Goal: Task Accomplishment & Management: Manage account settings

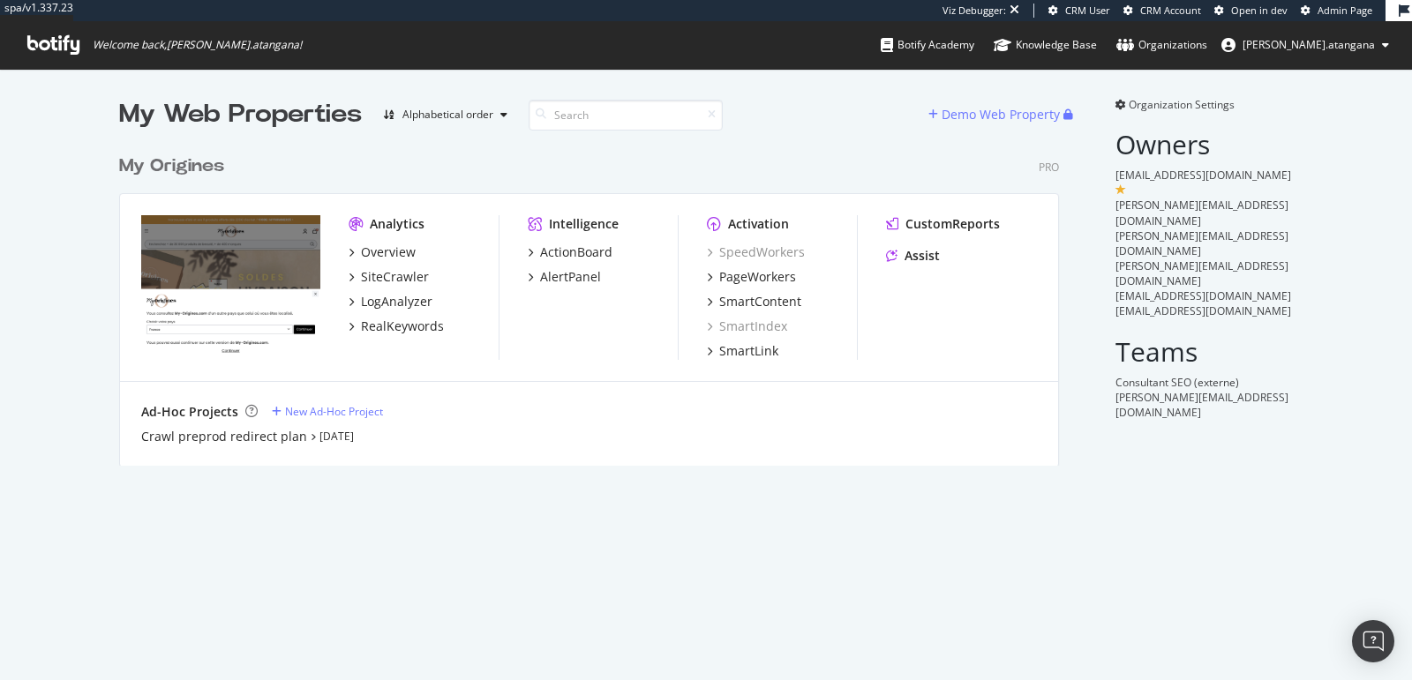
scroll to position [319, 939]
click at [746, 270] on div "PageWorkers" at bounding box center [757, 277] width 77 height 18
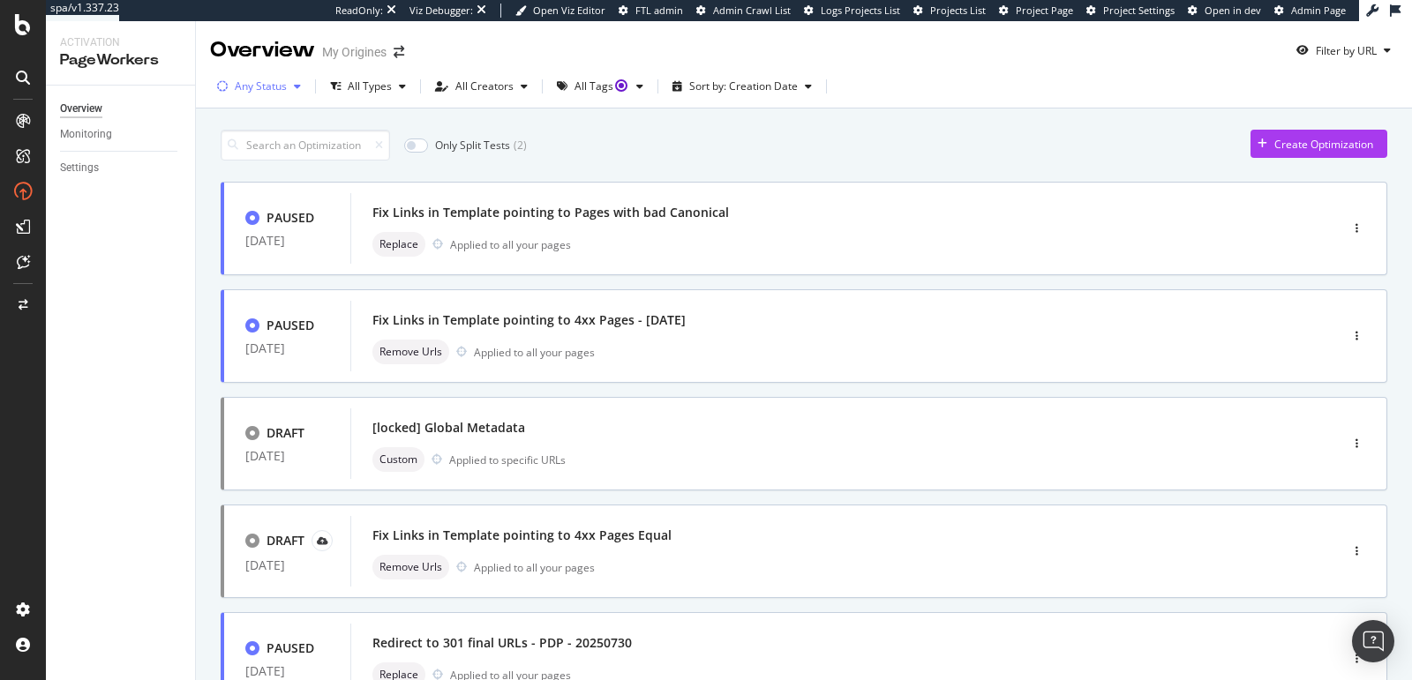
click at [250, 94] on div "Any Status" at bounding box center [259, 86] width 98 height 26
click at [259, 176] on div "Paused" at bounding box center [264, 182] width 36 height 15
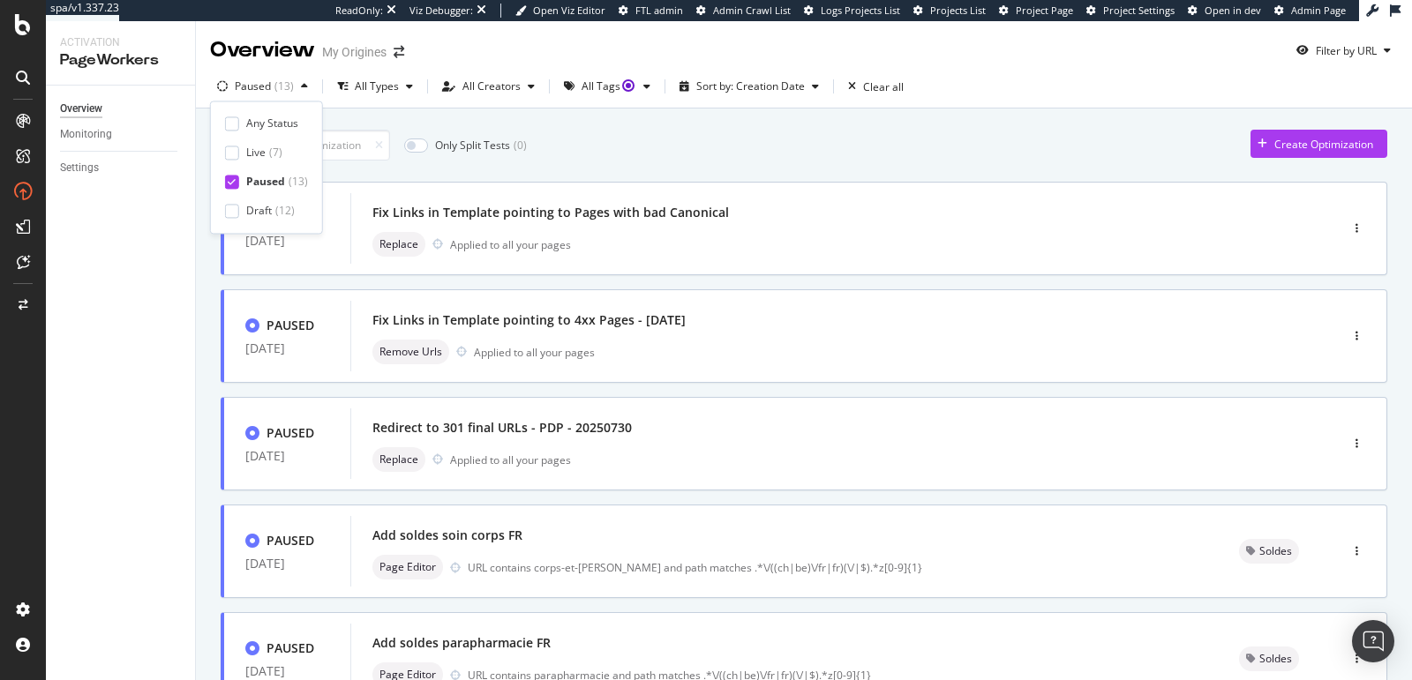
click at [521, 305] on div "Fix Links in Template pointing to 4xx Pages - 18/08/2025 Remove Urls Applied to…" at bounding box center [817, 336] width 934 height 71
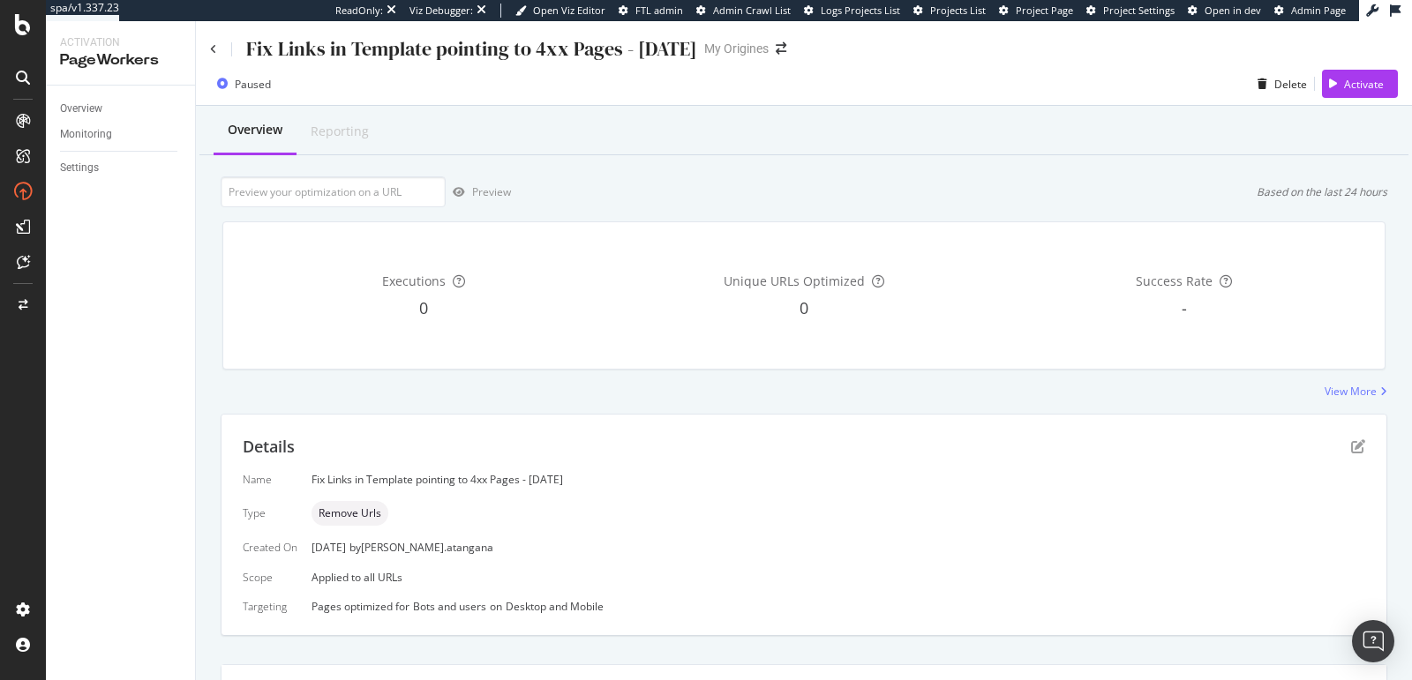
click at [216, 47] on div "Fix Links in Template pointing to 4xx Pages - 18/08/2025" at bounding box center [453, 48] width 487 height 27
click at [215, 47] on icon at bounding box center [213, 49] width 7 height 11
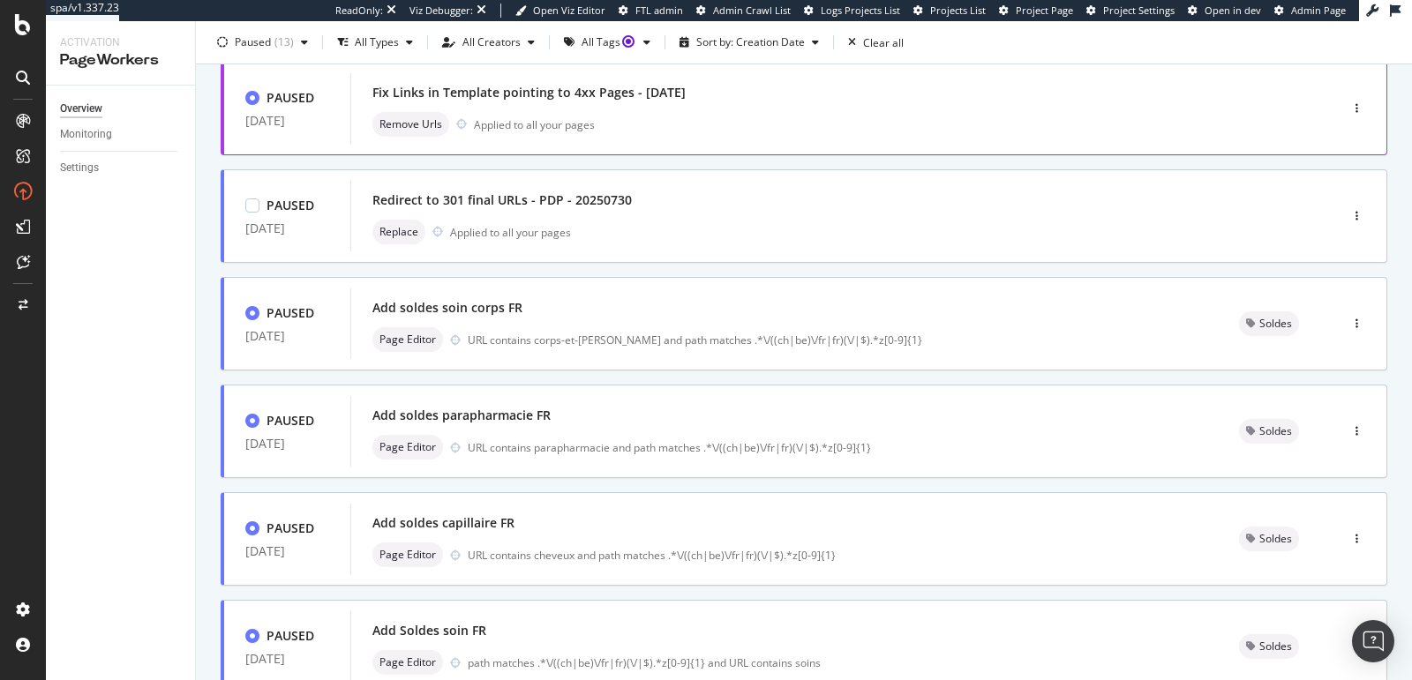
scroll to position [102, 0]
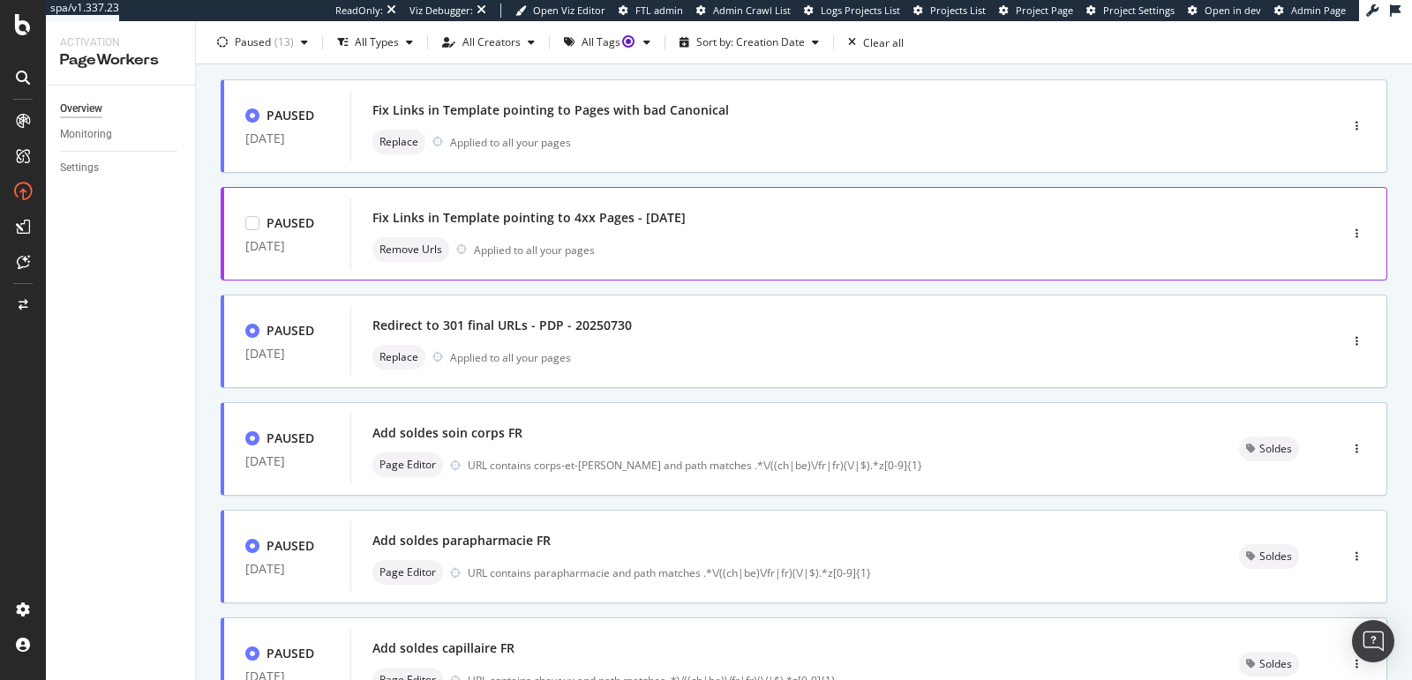
click at [574, 227] on div "Fix Links in Template pointing to 4xx Pages - 18/08/2025" at bounding box center [817, 218] width 891 height 25
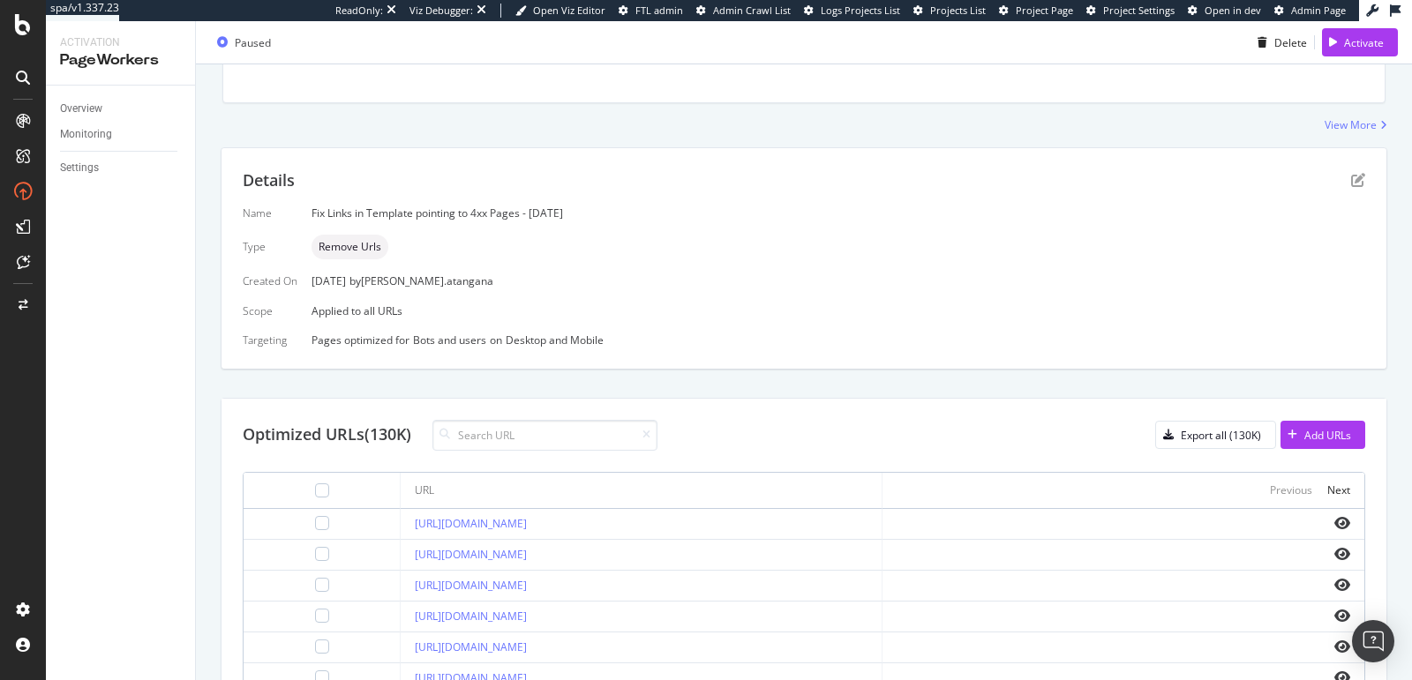
scroll to position [248, 0]
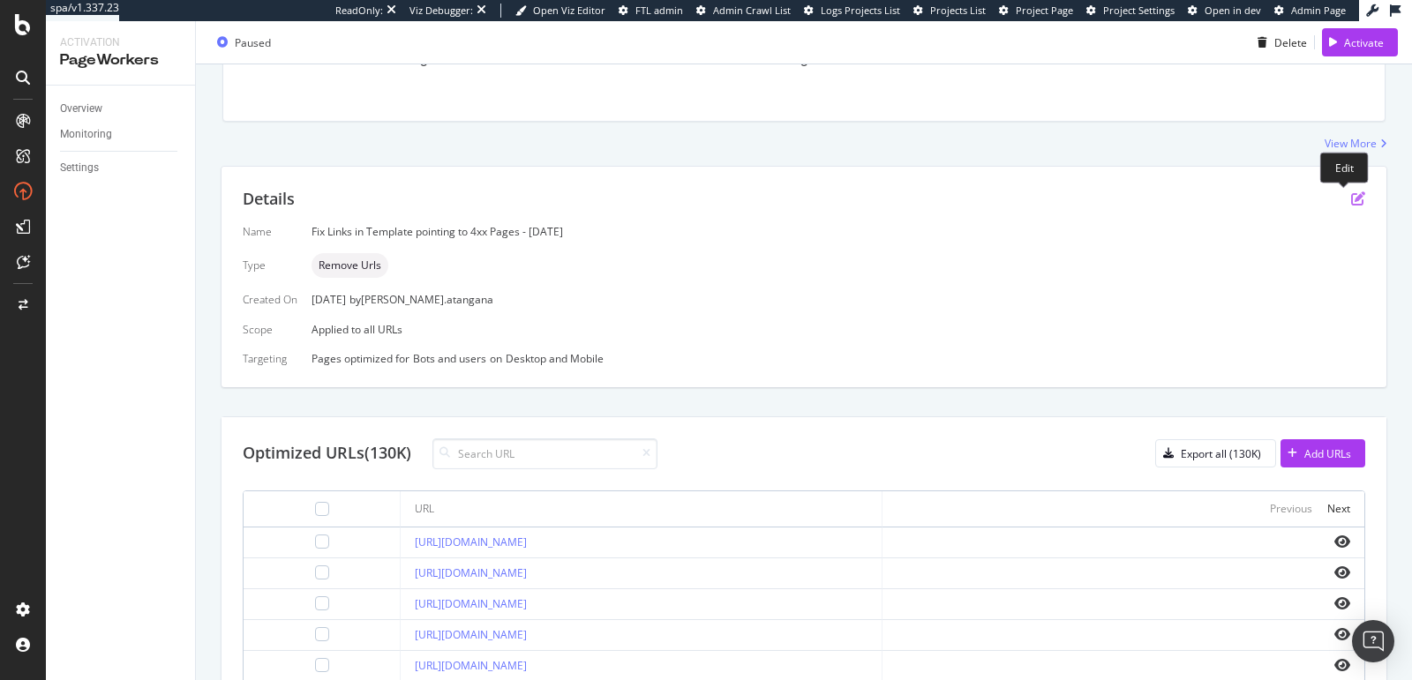
click at [1351, 200] on icon "pen-to-square" at bounding box center [1358, 198] width 14 height 14
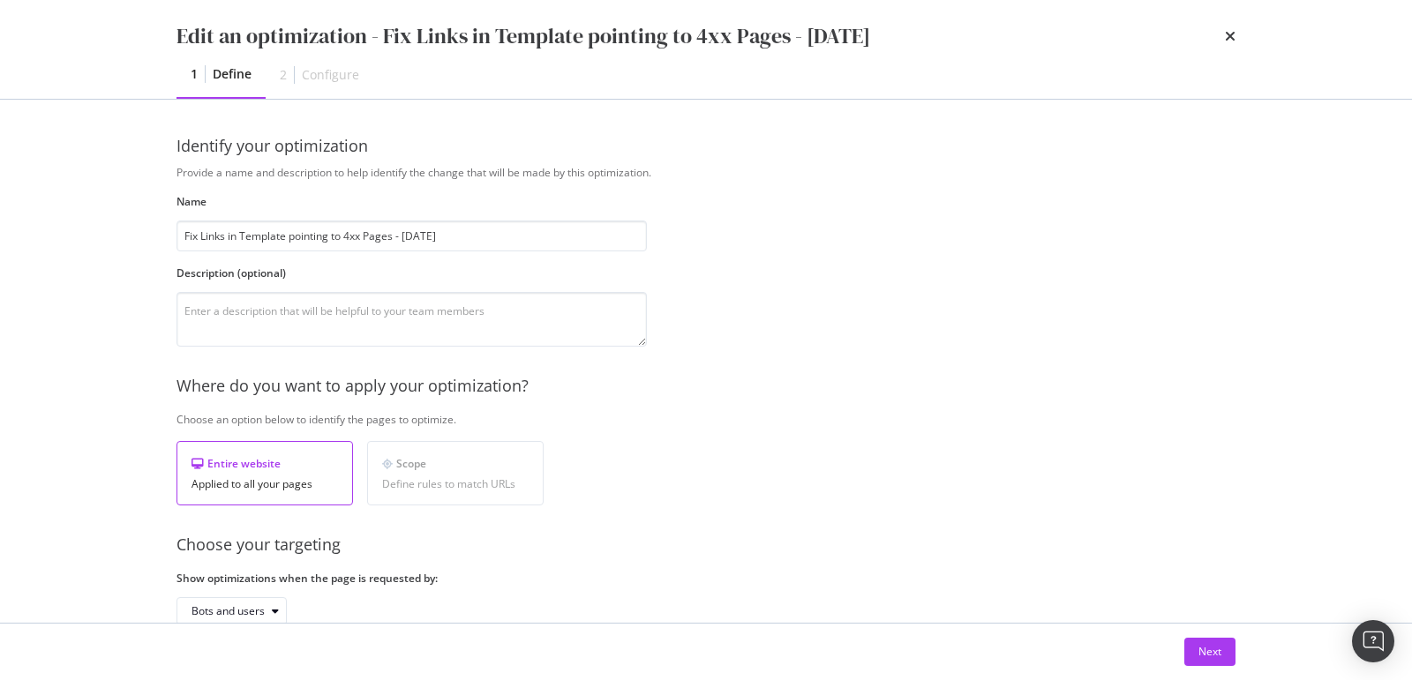
scroll to position [104, 0]
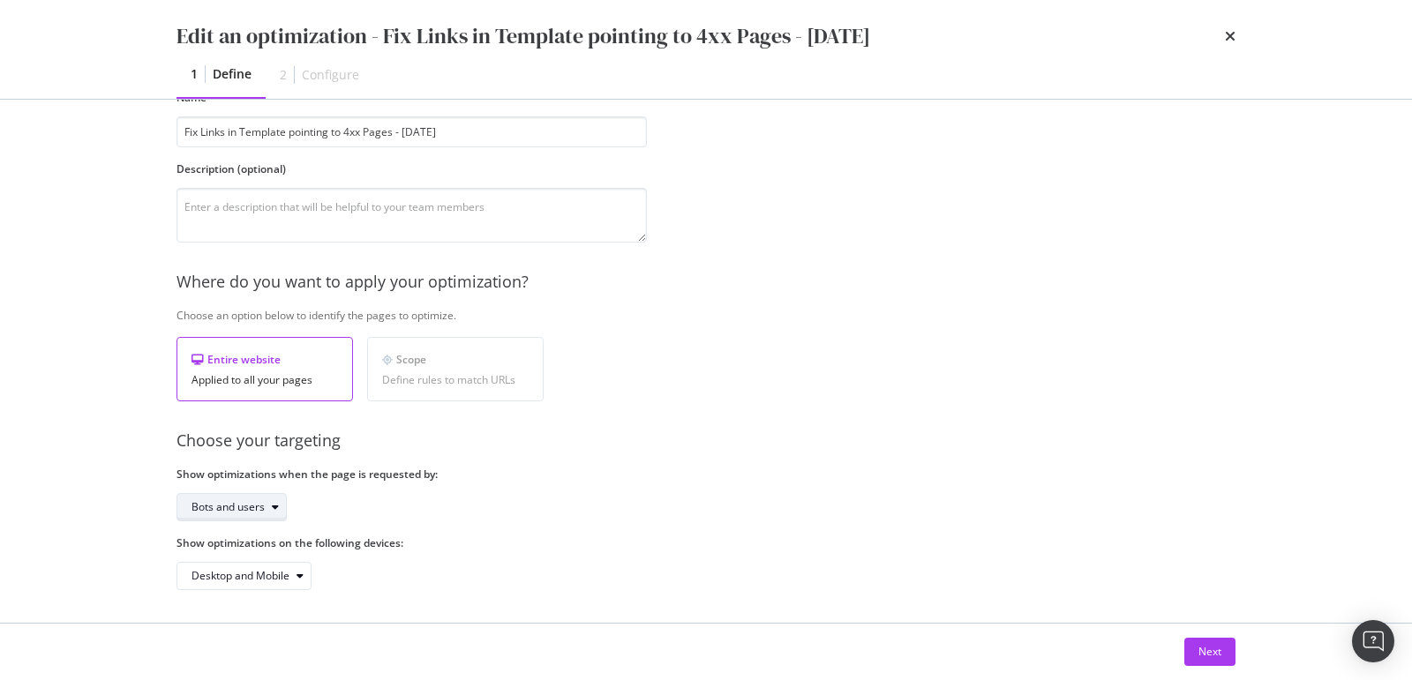
click at [282, 496] on div "Bots and users" at bounding box center [238, 507] width 94 height 25
click at [266, 529] on div "Bots and users" at bounding box center [237, 534] width 77 height 15
click at [257, 554] on div "Bots only" at bounding box center [236, 563] width 105 height 22
click at [1198, 657] on div "Next" at bounding box center [1209, 651] width 23 height 15
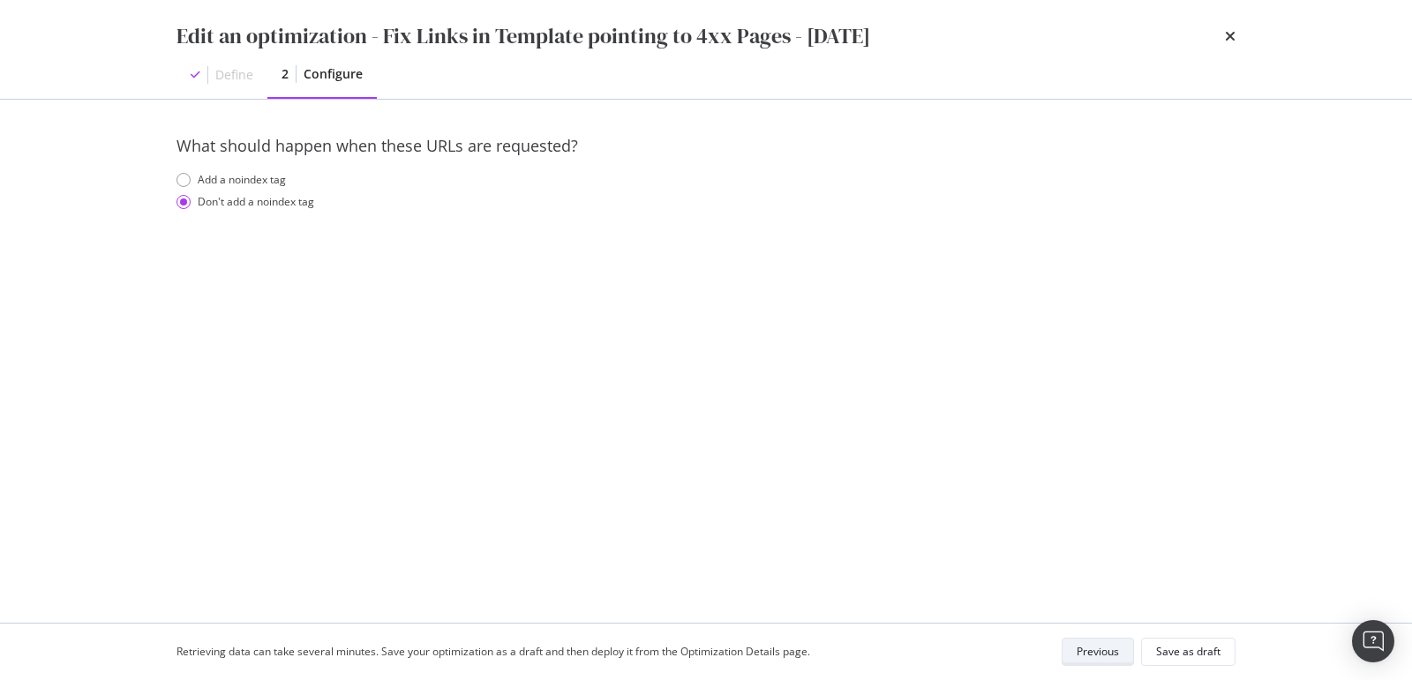
scroll to position [0, 0]
click at [1198, 657] on div "Save as draft" at bounding box center [1188, 651] width 64 height 15
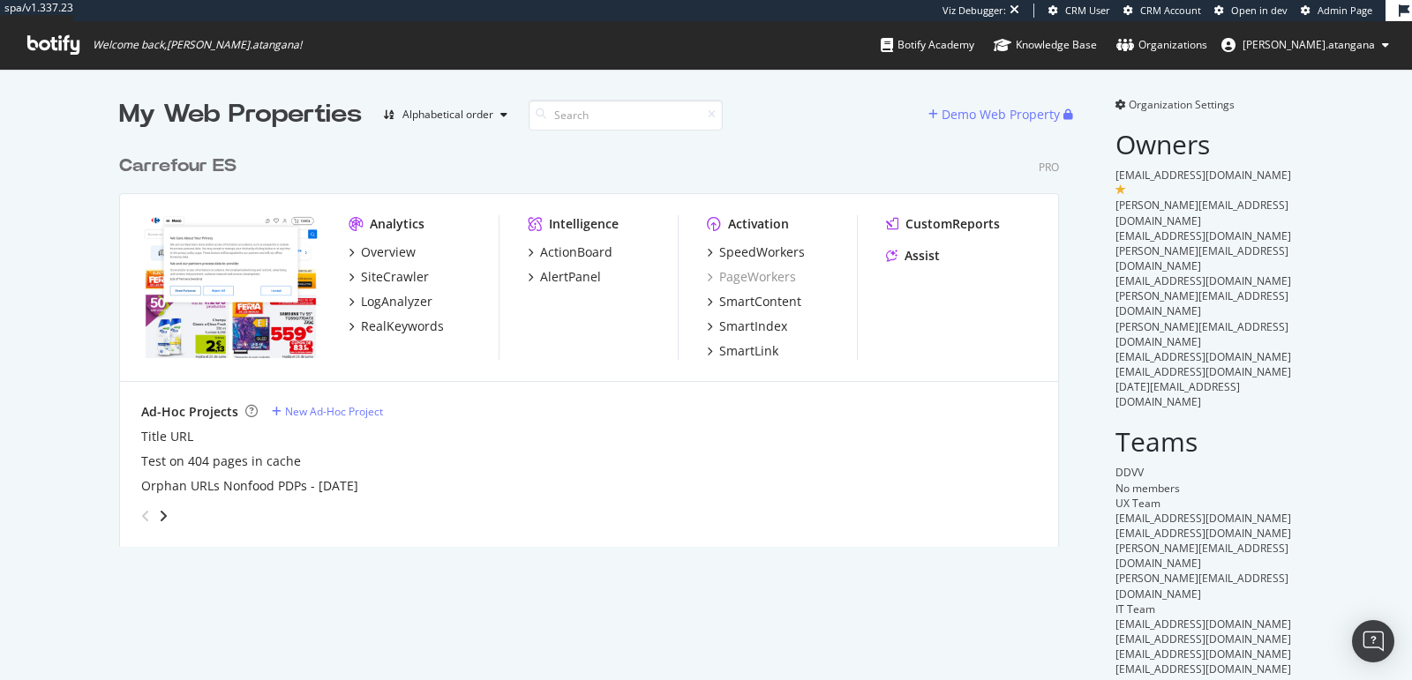
scroll to position [400, 939]
click at [382, 274] on div "SiteCrawler" at bounding box center [395, 277] width 68 height 18
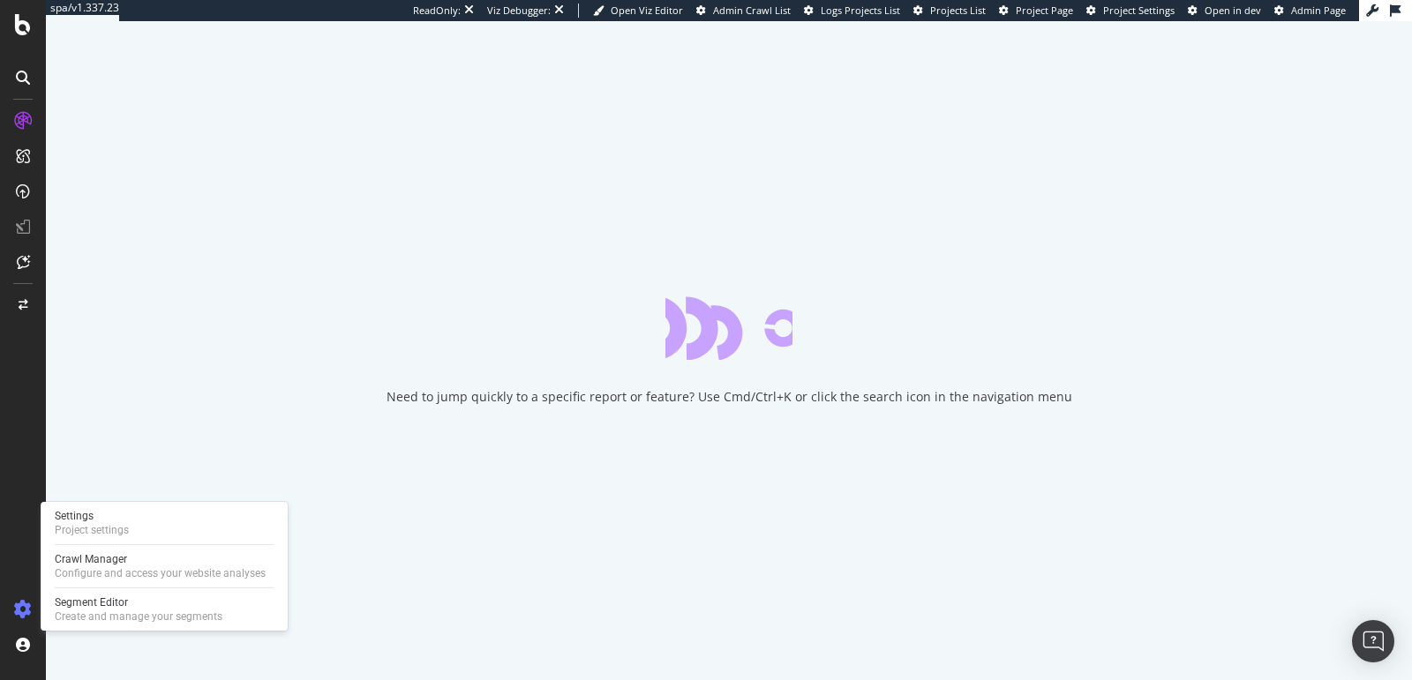
click at [12, 608] on div at bounding box center [23, 610] width 42 height 28
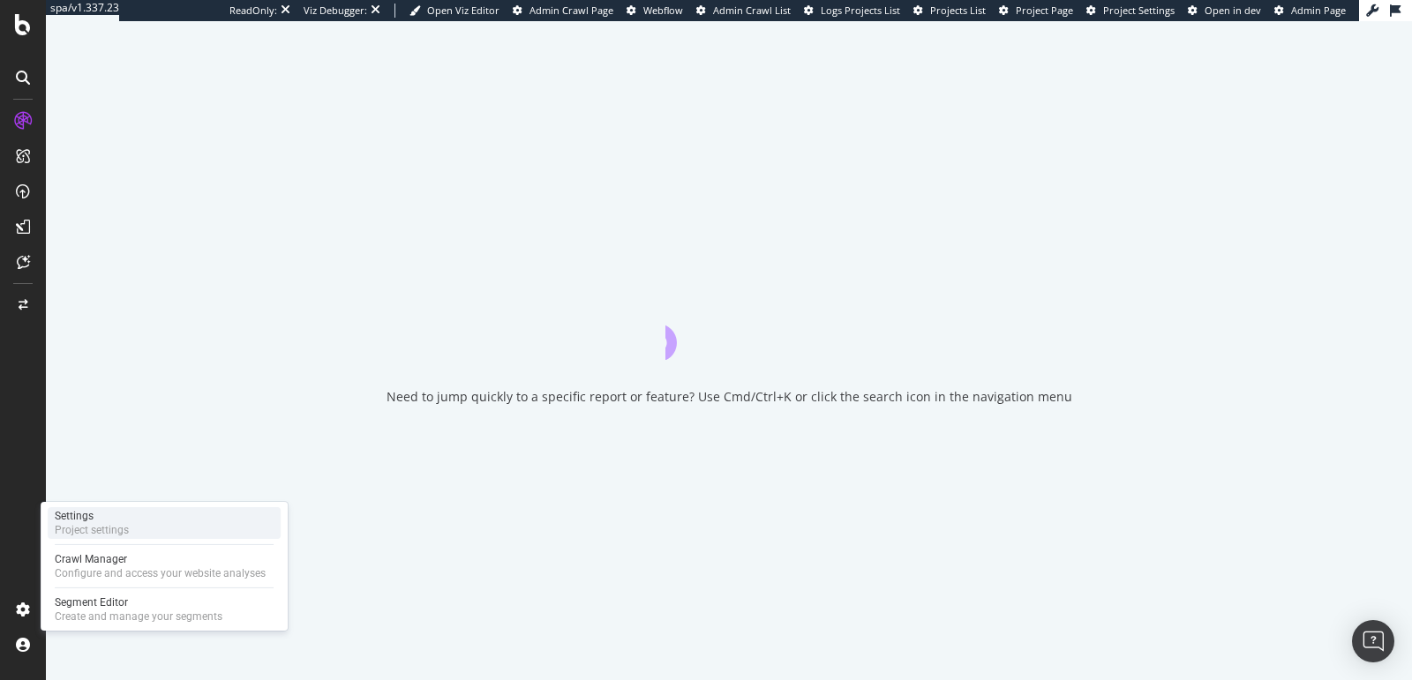
click at [81, 536] on div "Project settings" at bounding box center [92, 530] width 74 height 14
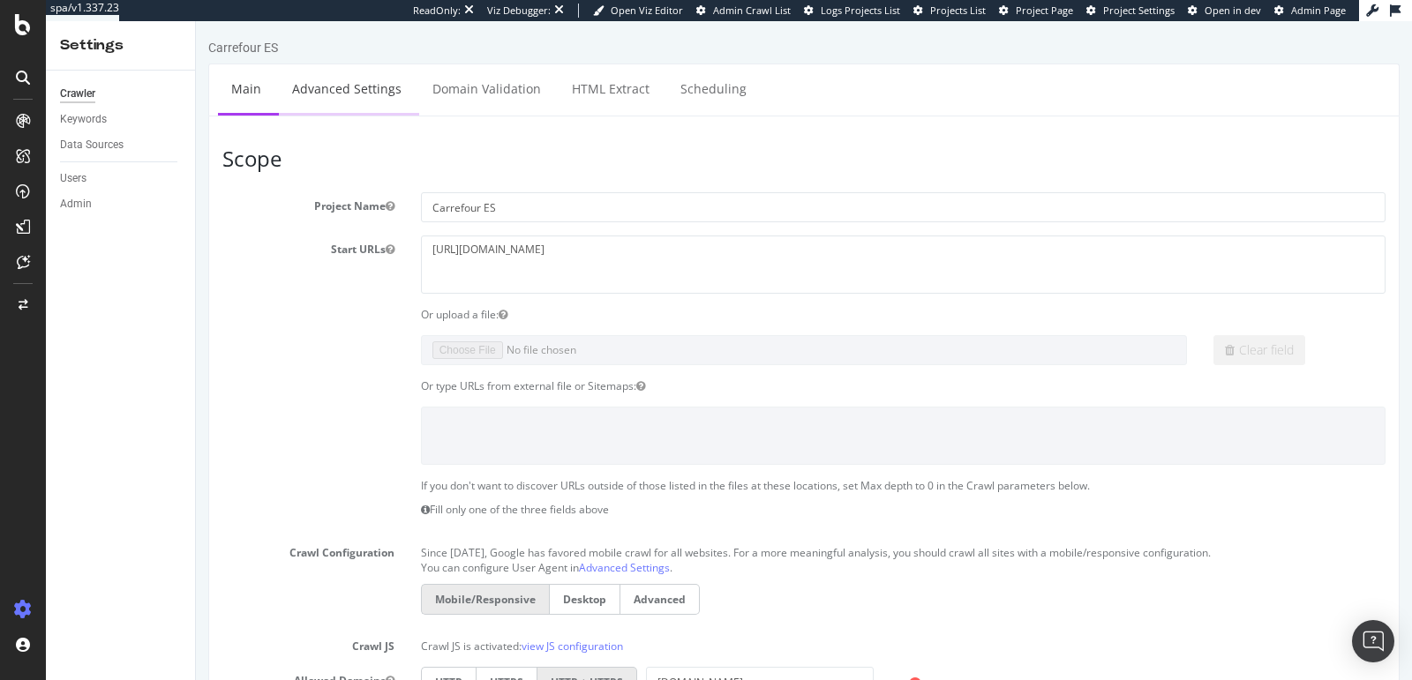
click at [342, 101] on link "Advanced Settings" at bounding box center [347, 88] width 136 height 49
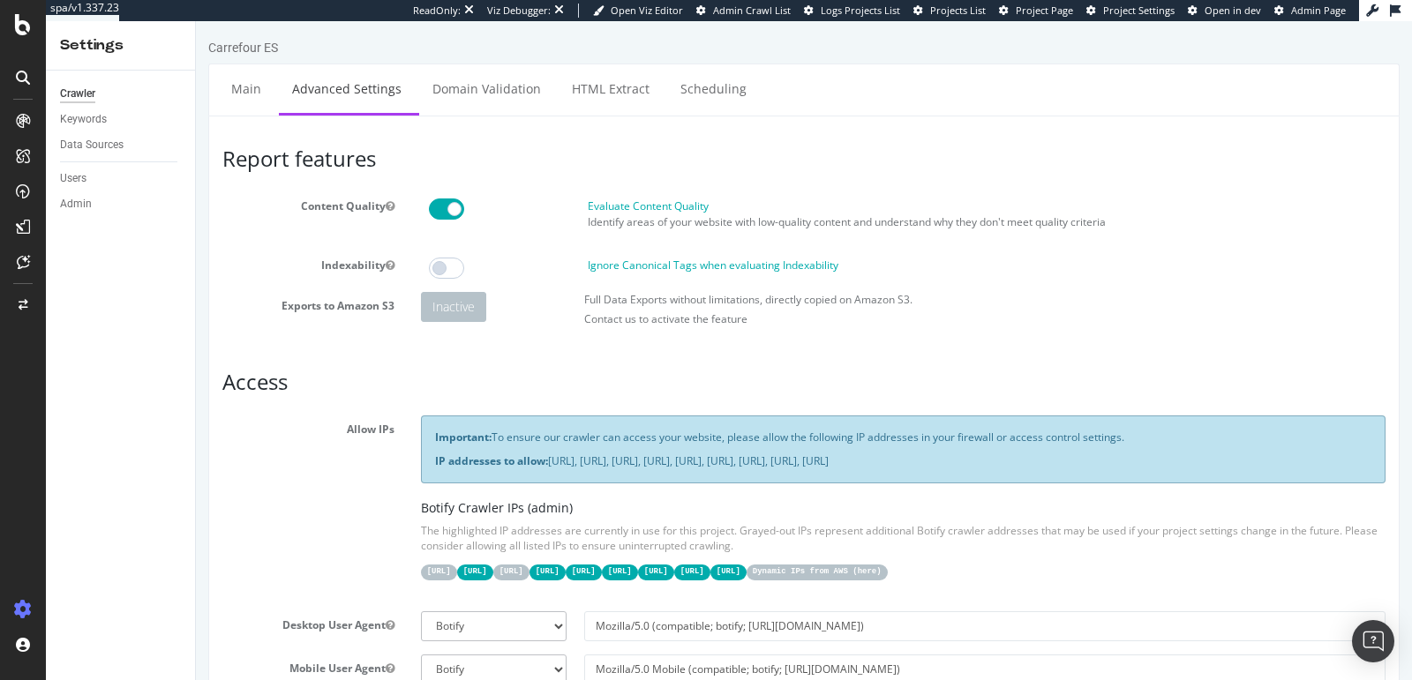
click at [482, 113] on ul "Main Advanced Settings Domain Validation HTML Extract Scheduling" at bounding box center [803, 90] width 1191 height 52
click at [532, 98] on link "Domain Validation" at bounding box center [486, 88] width 135 height 49
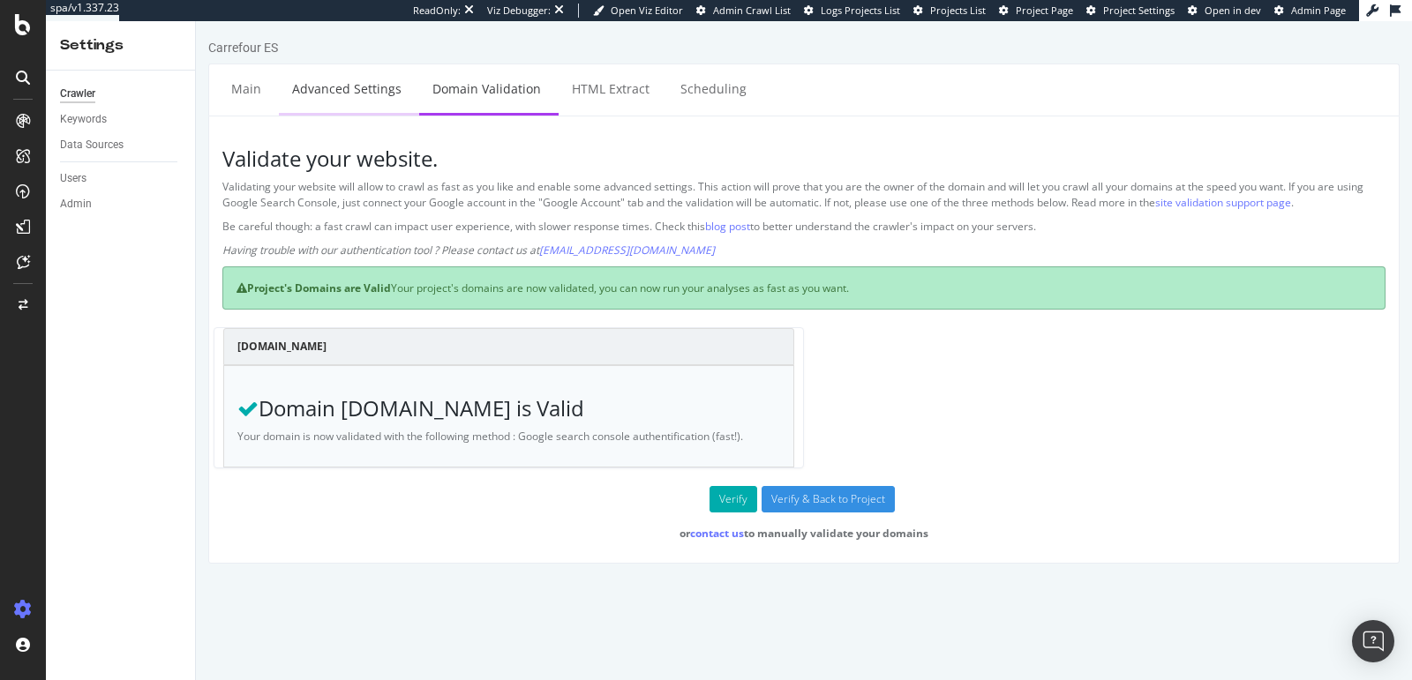
click at [358, 82] on link "Advanced Settings" at bounding box center [347, 88] width 136 height 49
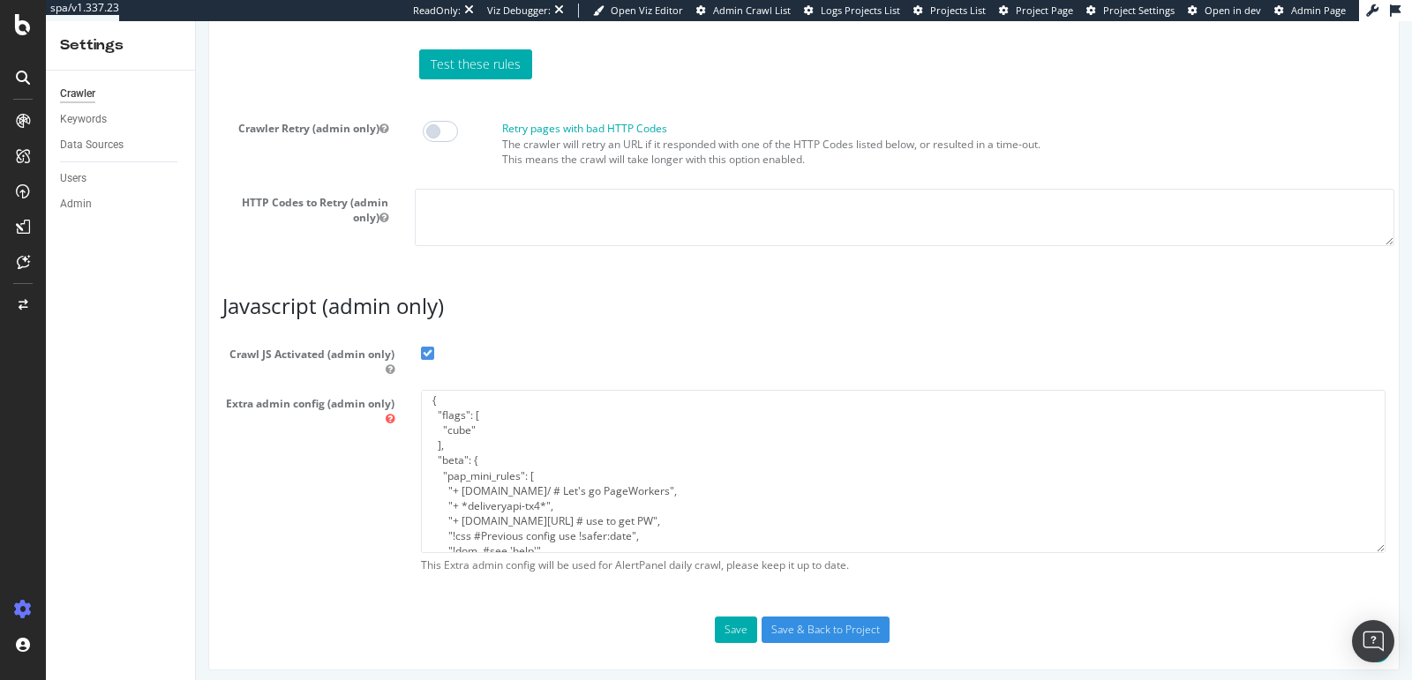
scroll to position [13, 0]
click at [548, 491] on textarea "{ "flags": [ "cube" ], "beta": { "pap_mini_rules": [ "+ adn.cloud/ # Let's go P…" at bounding box center [903, 471] width 964 height 163
click at [533, 460] on textarea "{ "flags": [ "cube" ], "beta": { "pap_mini_rules": [ "+ [DOMAIN_NAME]/ # Let's …" at bounding box center [903, 471] width 964 height 163
click at [454, 416] on textarea "{ "flags": [ "cube" ], "beta": { "pap_mini_rules": [ "+ [DOMAIN_NAME]/ # Let's …" at bounding box center [903, 471] width 964 height 163
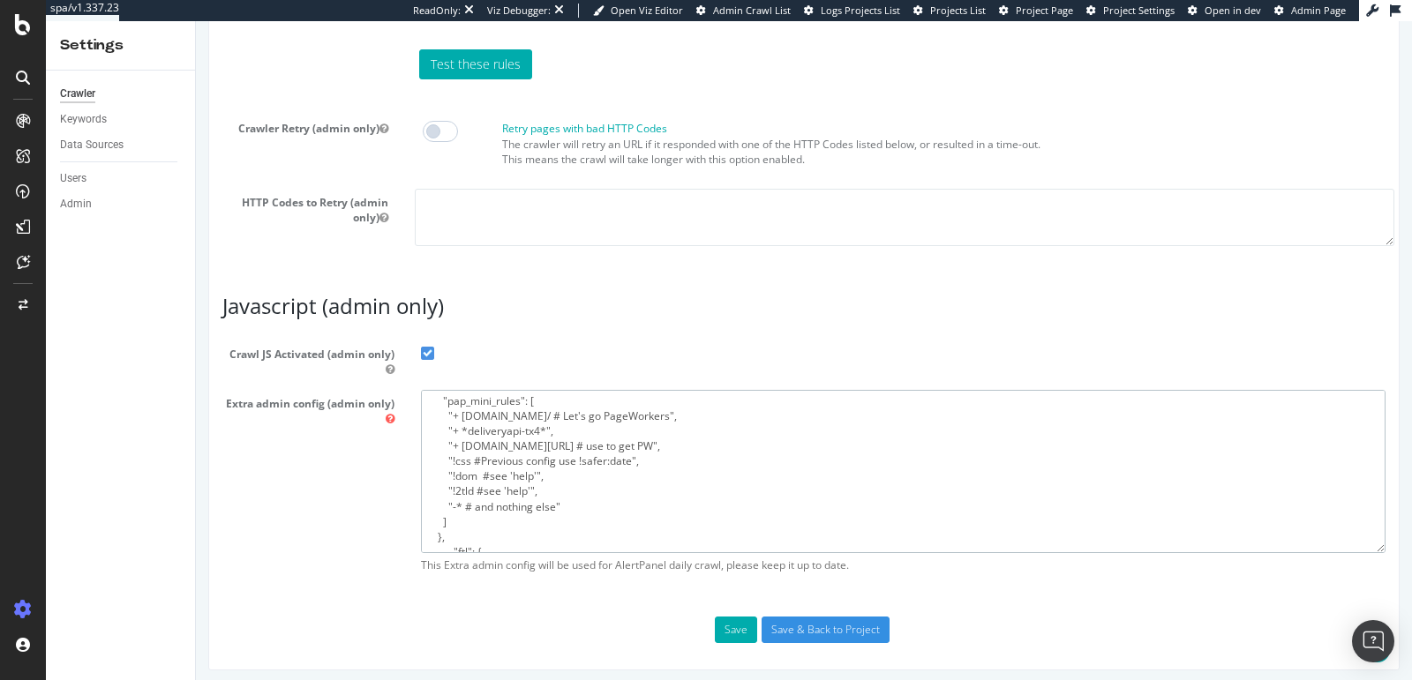
scroll to position [64, 0]
click at [538, 410] on textarea "{ "flags": [ "cube" ], "beta": { "pap_mini_rules": [ "+ [DOMAIN_NAME]/ # Let's …" at bounding box center [903, 471] width 964 height 163
paste textarea "{ "flags": [ "cube" ], "beta": { "pap_mini_rules": [ "+ [DOMAIN_NAME]/ # Let's …"
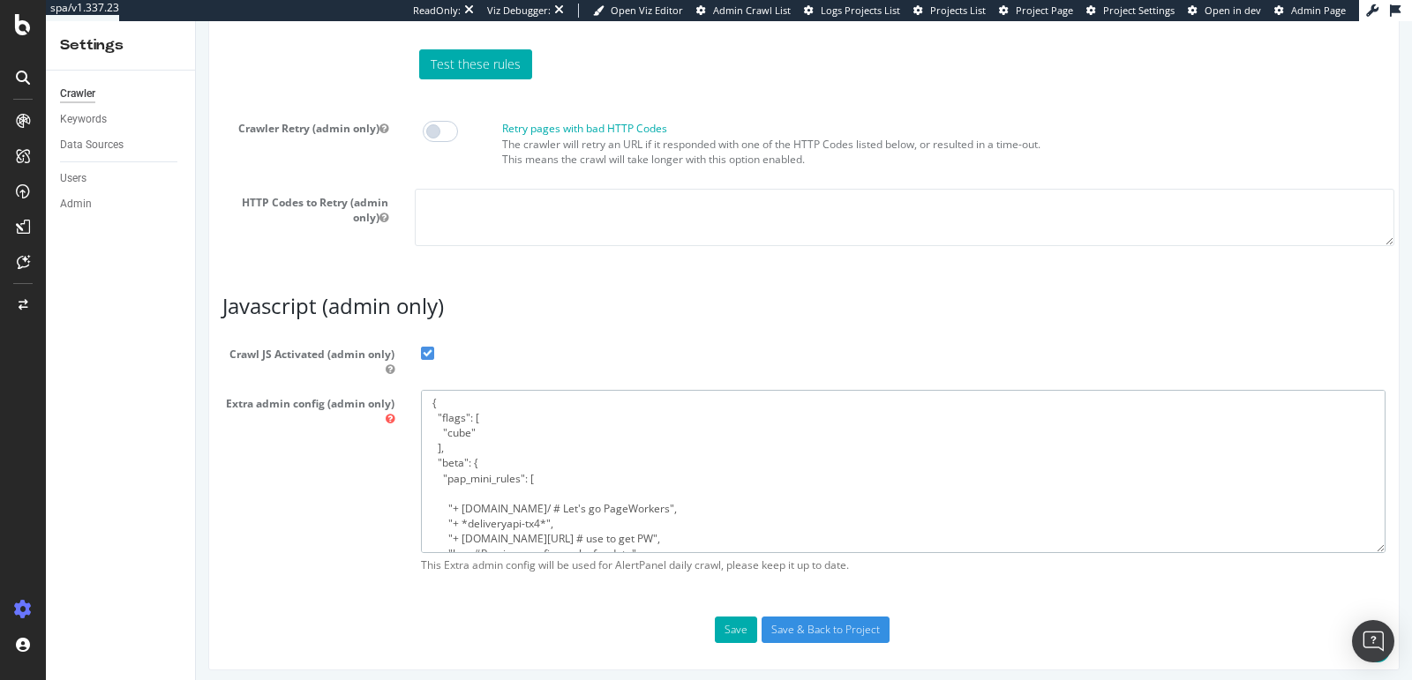
scroll to position [0, 0]
paste textarea "- [URL][DOMAIN_NAME]"
drag, startPoint x: 431, startPoint y: 491, endPoint x: 431, endPoint y: 501, distance: 10.6
click at [431, 491] on textarea "{ "flags": [ "cube" ], "beta": { "pap_mini_rules": [ "+ [DOMAIN_NAME]/ # Let's …" at bounding box center [903, 471] width 964 height 163
click at [793, 490] on textarea "{ "flags": [ "cube" ], "beta": { "pap_mini_rules": [ "+ [DOMAIN_NAME]/ # Let's …" at bounding box center [903, 471] width 964 height 163
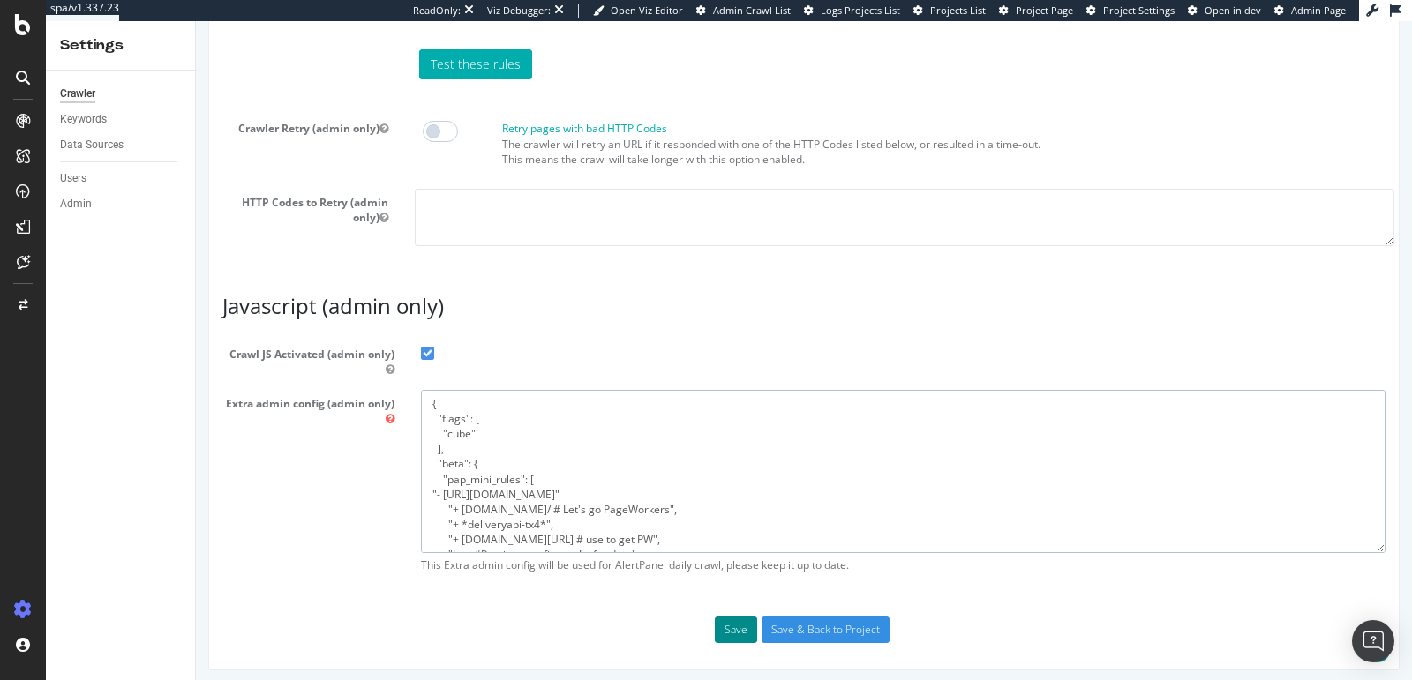
type textarea "{ "flags": [ "cube" ], "beta": { "pap_mini_rules": [ "- https://www.carrefour.e…"
click at [724, 619] on button "Save" at bounding box center [736, 630] width 42 height 26
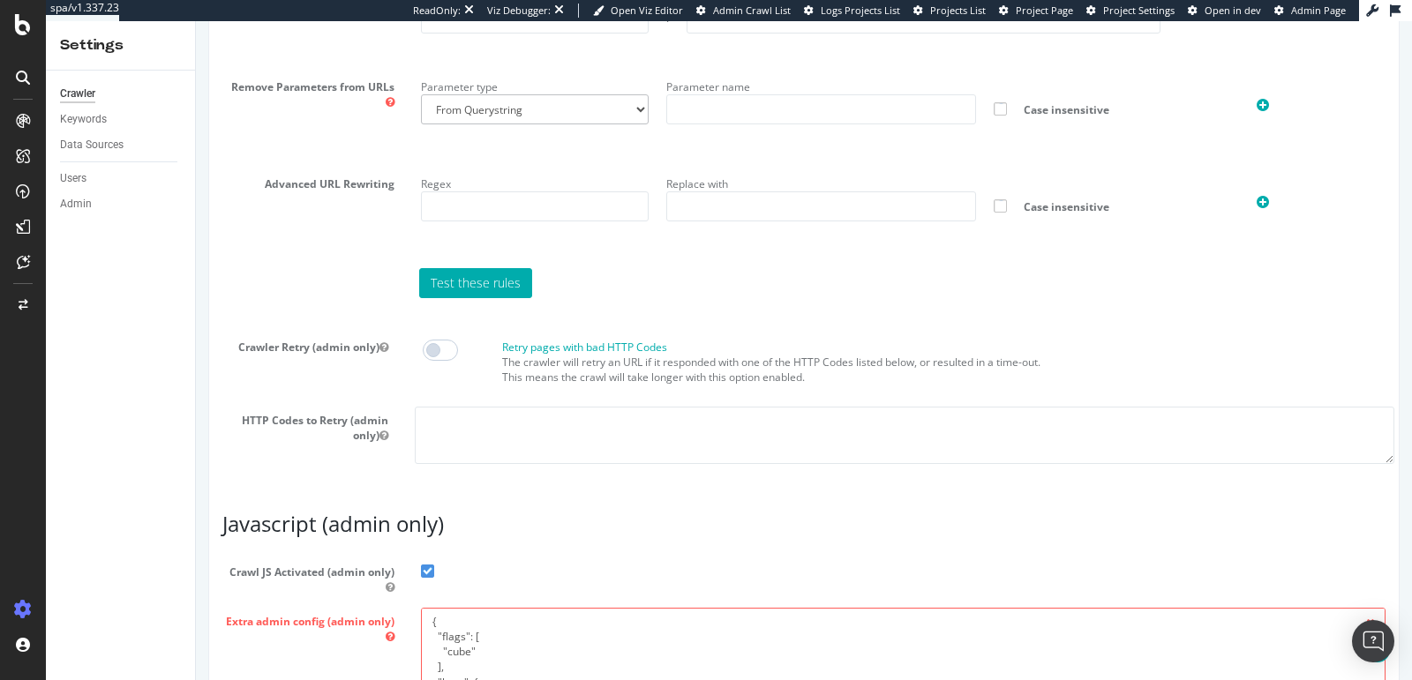
scroll to position [1564, 0]
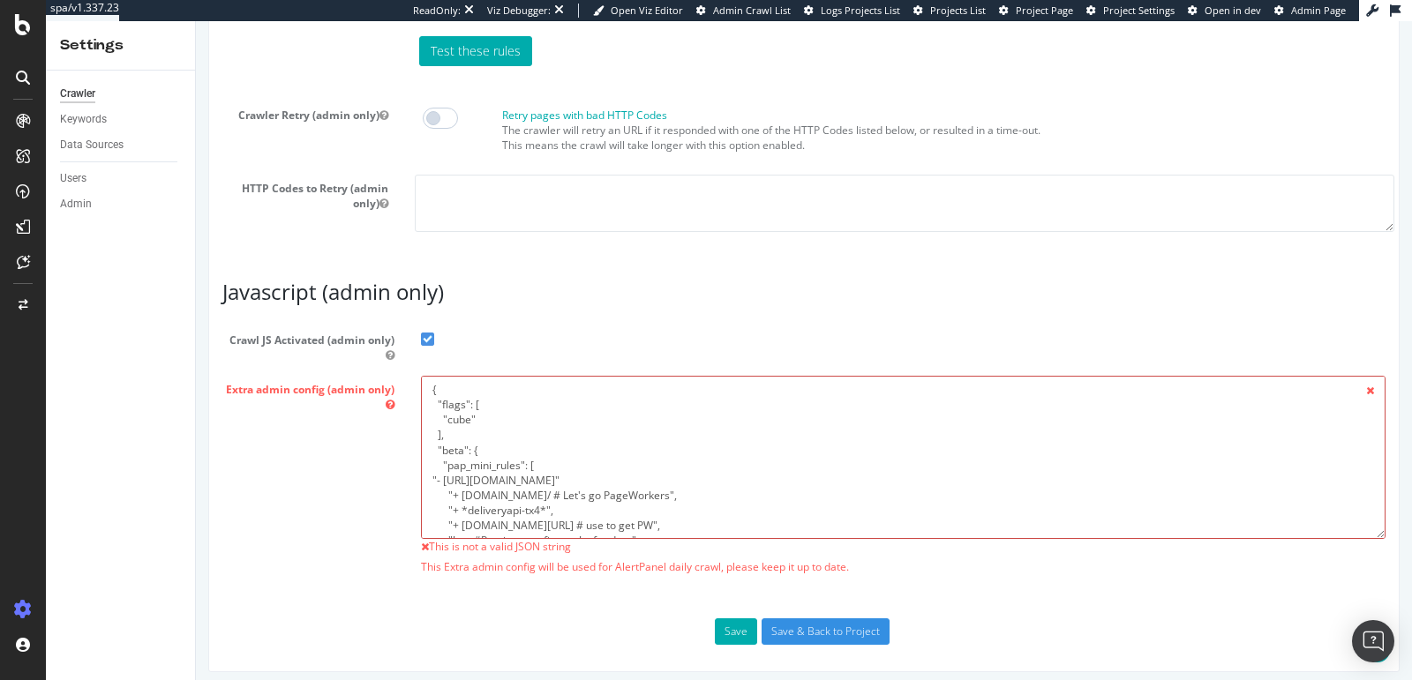
click at [441, 474] on textarea "{ "flags": [ "cube" ], "beta": { "pap_mini_rules": [ "- https://www.carrefour.e…" at bounding box center [903, 457] width 964 height 163
type textarea "{ "flags": [ "cube" ], "beta": { "pap_mini_rules": [ "+ adn.cloud/ # Let's go P…"
click at [338, 502] on div "Extra admin config (admin only) { "flags": [ "cube" ], "beta": { "pap_mini_rule…" at bounding box center [803, 479] width 1189 height 207
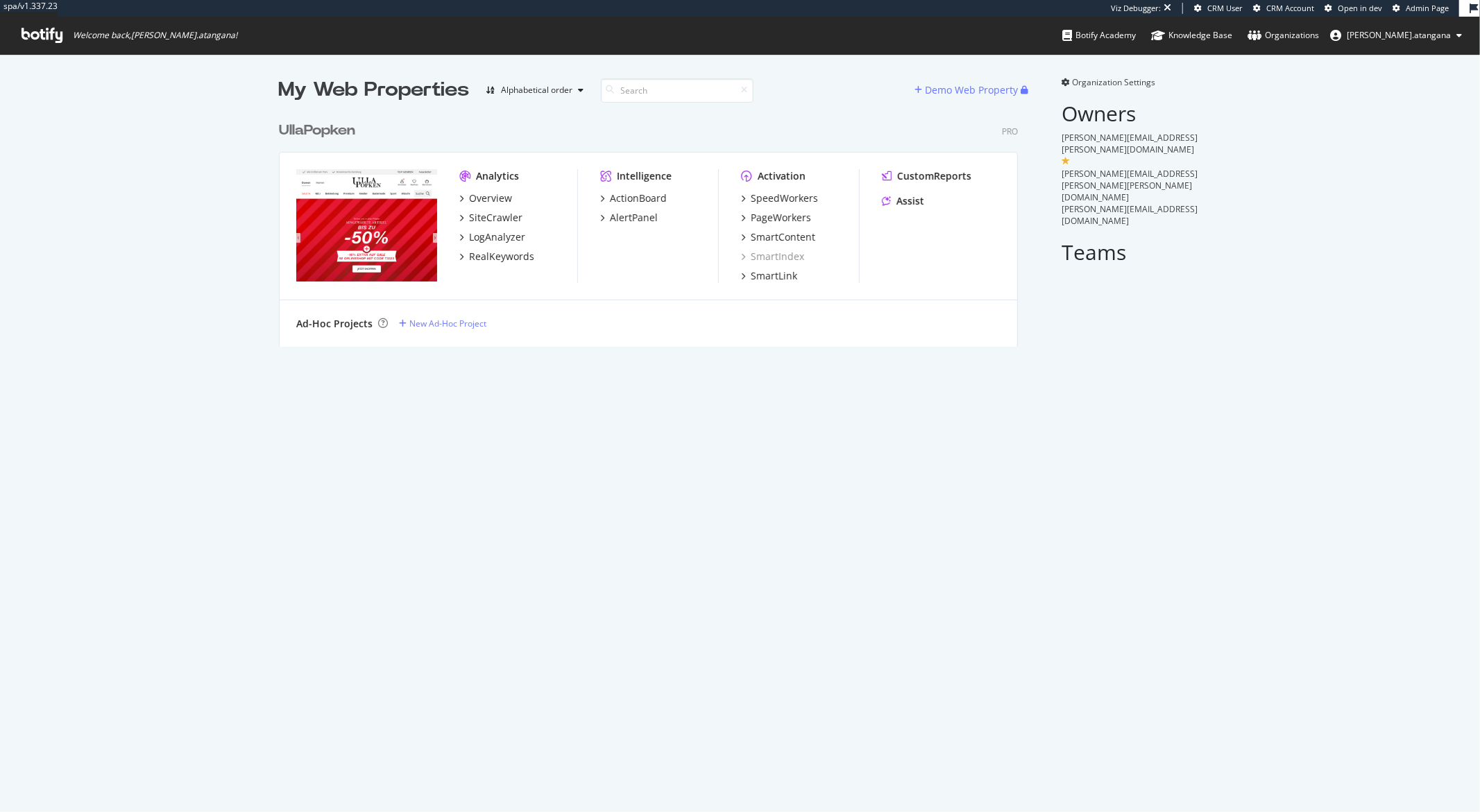
scroll to position [800, 1457]
click at [504, 215] on div "SiteCrawler" at bounding box center [495, 218] width 53 height 14
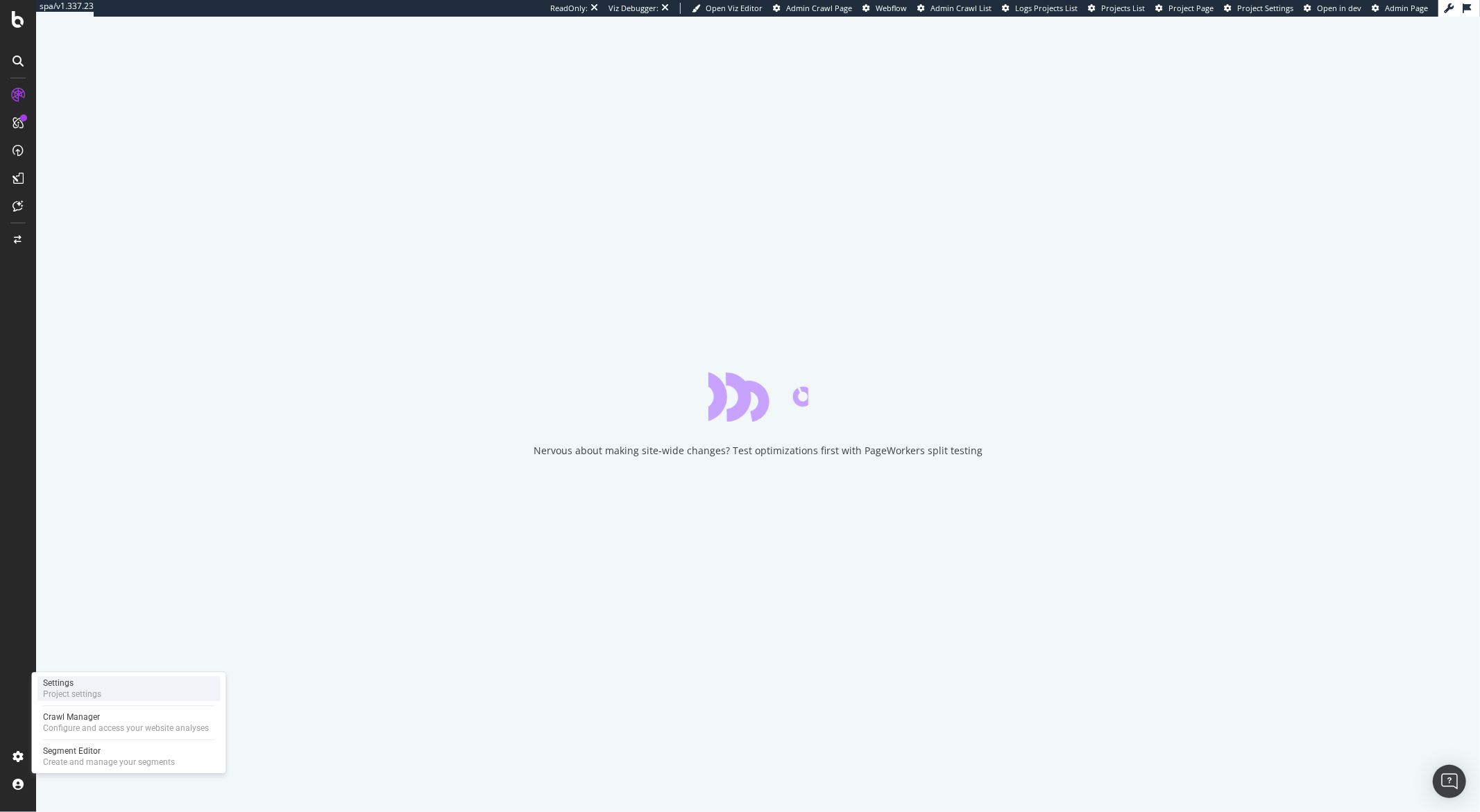
click at [79, 691] on div "Project settings" at bounding box center [72, 694] width 58 height 11
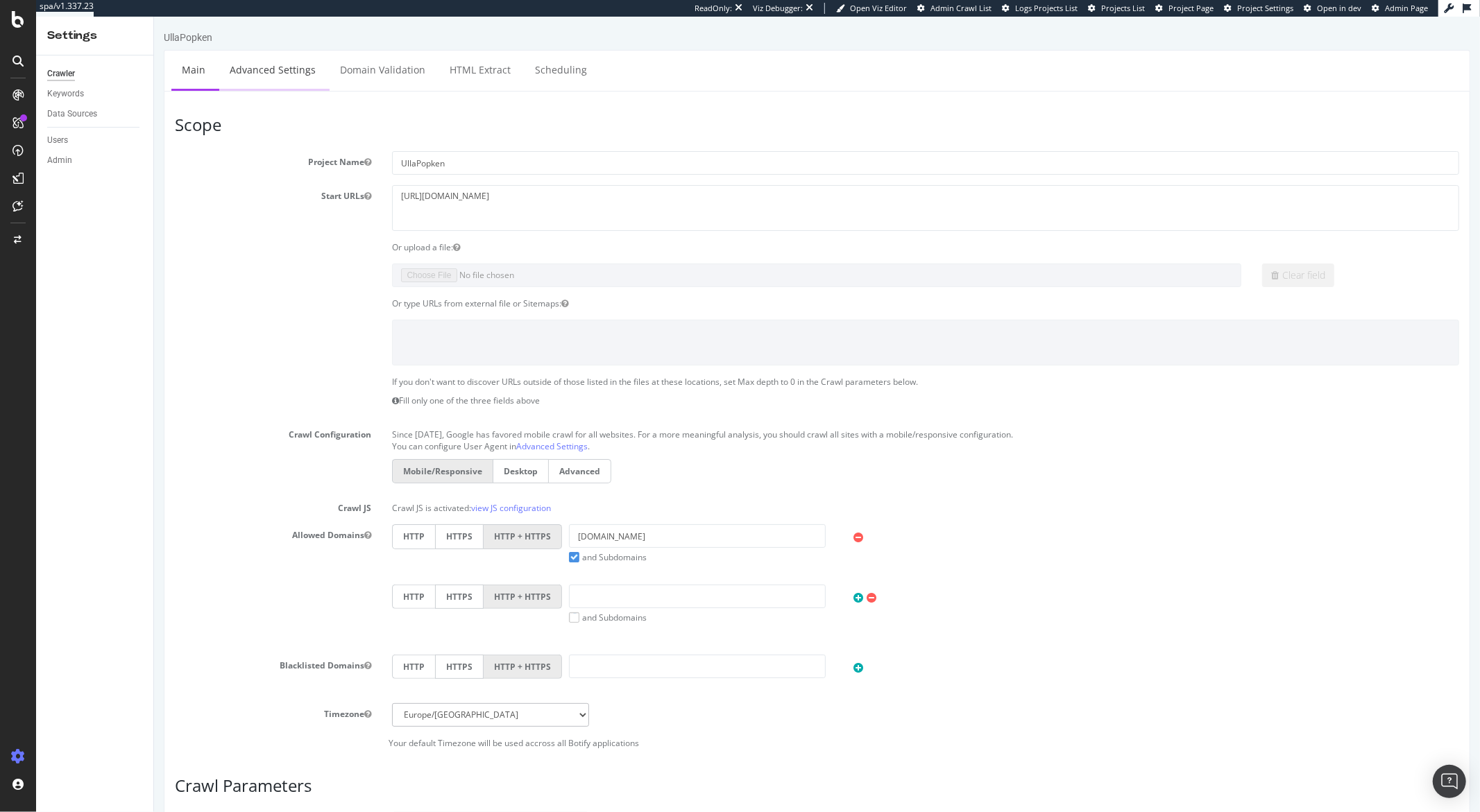
click at [290, 79] on link "Advanced Settings" at bounding box center [272, 69] width 107 height 39
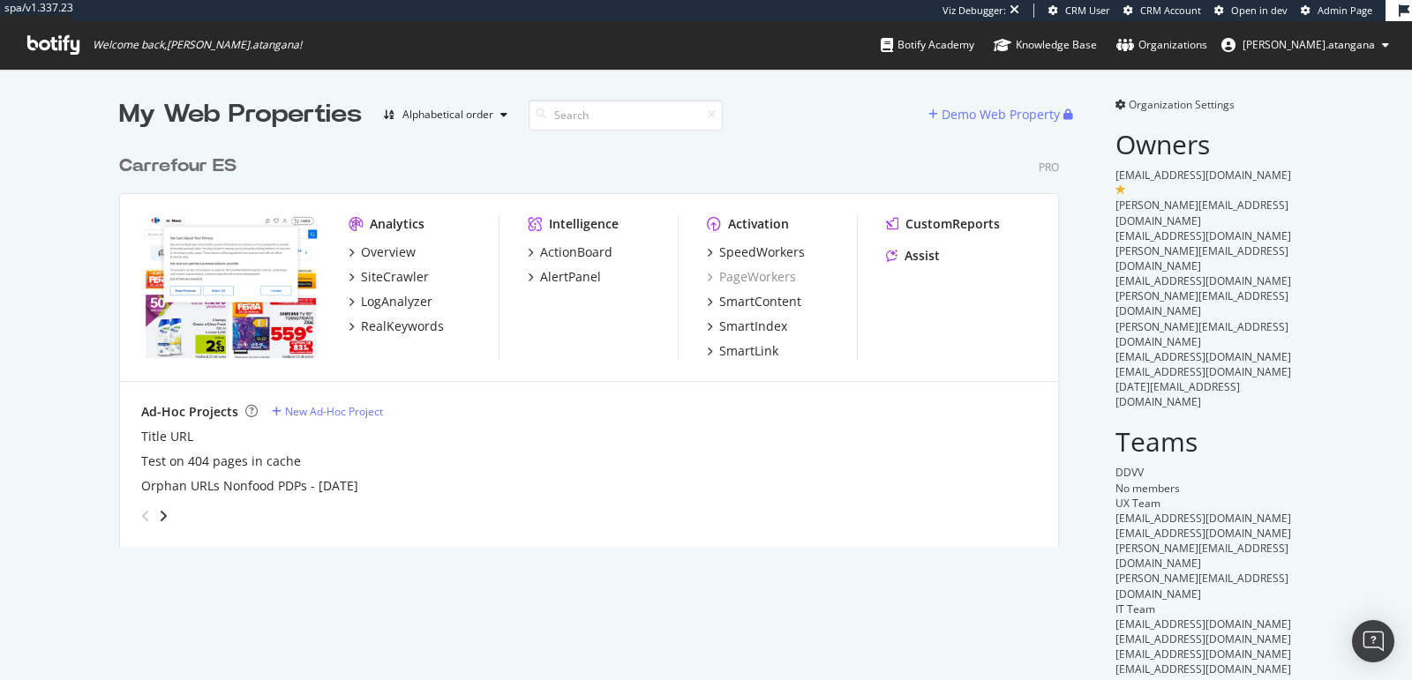
scroll to position [400, 939]
click at [400, 272] on div "SiteCrawler" at bounding box center [395, 277] width 68 height 18
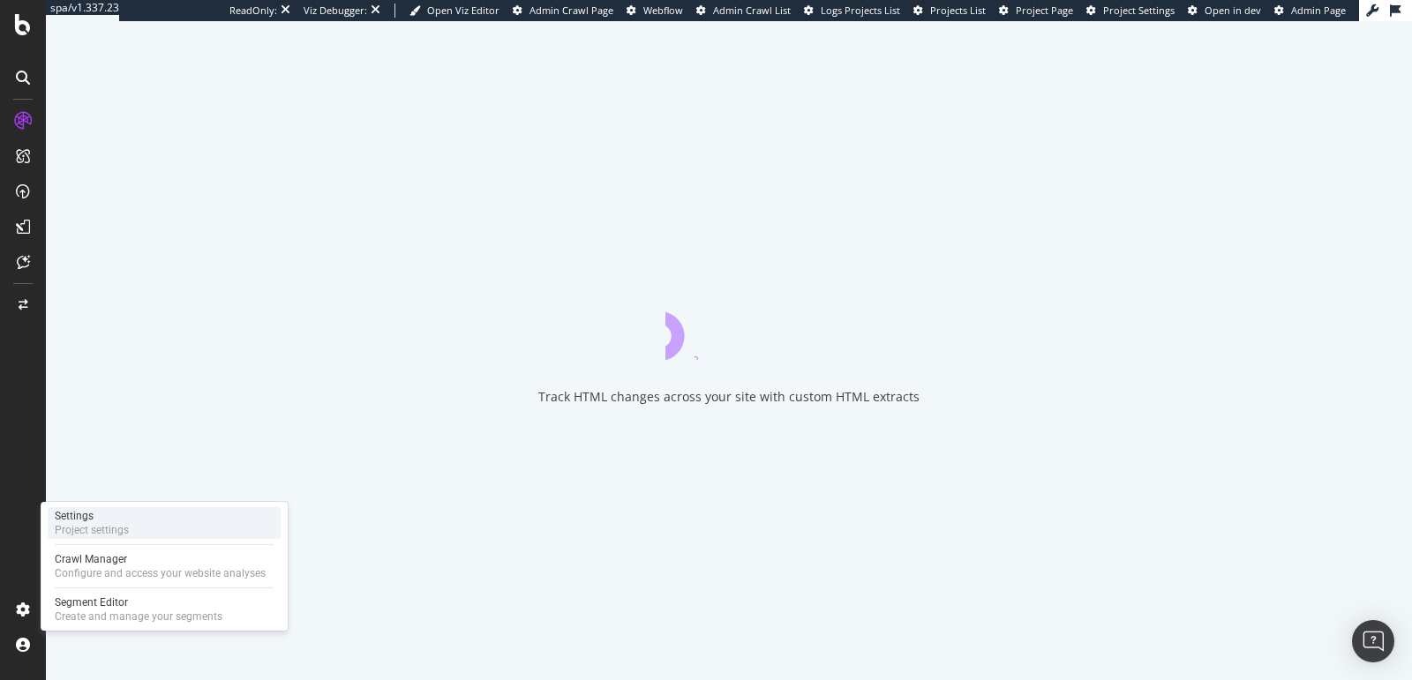
click at [71, 530] on div "Project settings" at bounding box center [92, 530] width 74 height 14
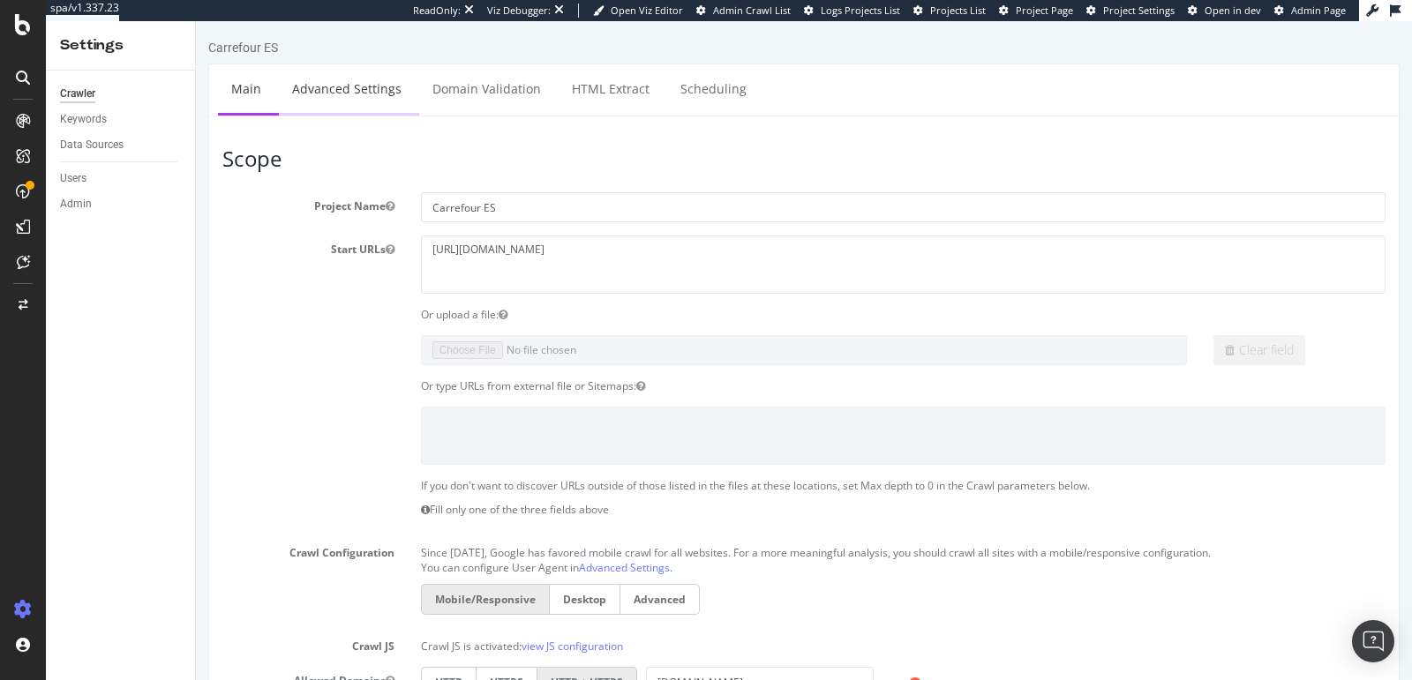
click at [349, 96] on link "Advanced Settings" at bounding box center [347, 88] width 136 height 49
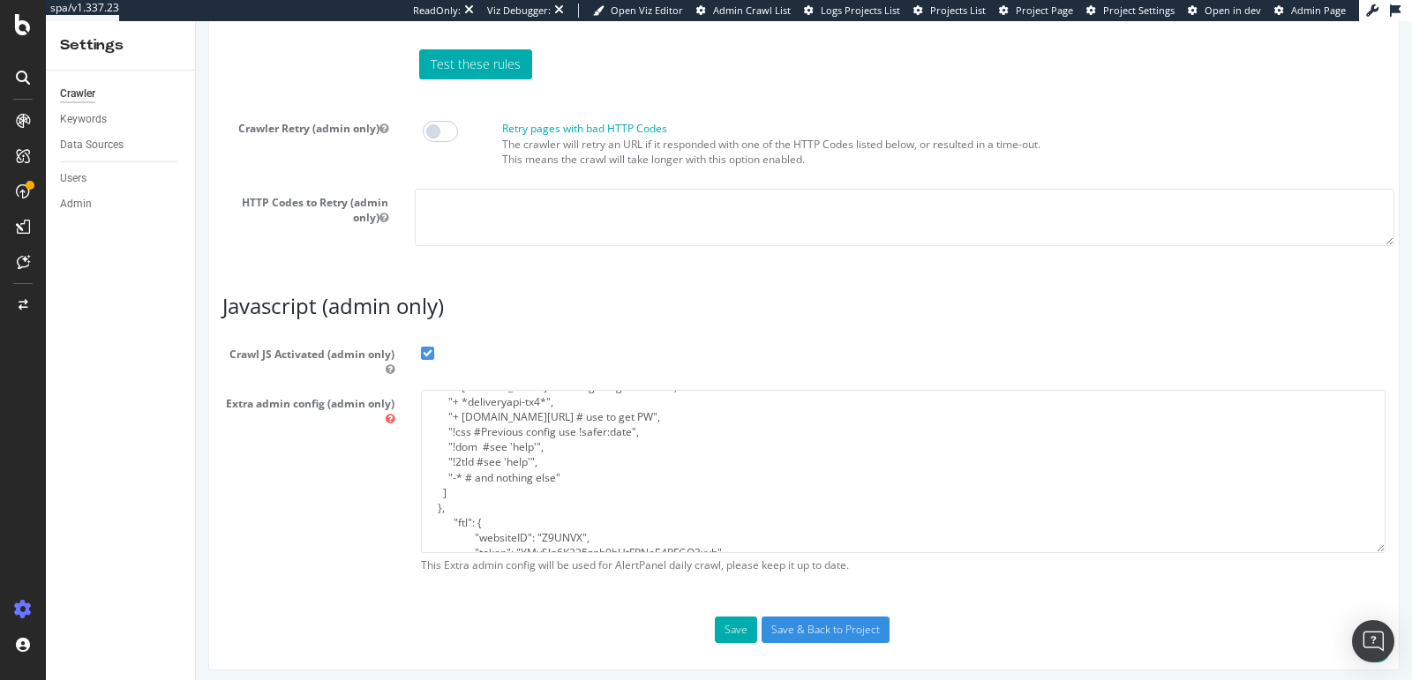
scroll to position [108, 0]
click at [673, 410] on textarea "{ "flags": [ "cube" ], "beta": { "pap_mini_rules": [ "+ adn.cloud/ # Let's go P…" at bounding box center [903, 471] width 964 height 163
paste textarea "- https://www.carrefour.es/dist/rendering/plp-nonfood-front/manifest*.js"
click at [431, 425] on textarea "{ "flags": [ "cube" ], "beta": { "pap_mini_rules": [ "+ adn.cloud/ # Let's go P…" at bounding box center [903, 471] width 964 height 163
type textarea "{ "flags": [ "cube" ], "beta": { "pap_mini_rules": [ "+ adn.cloud/ # Let's go P…"
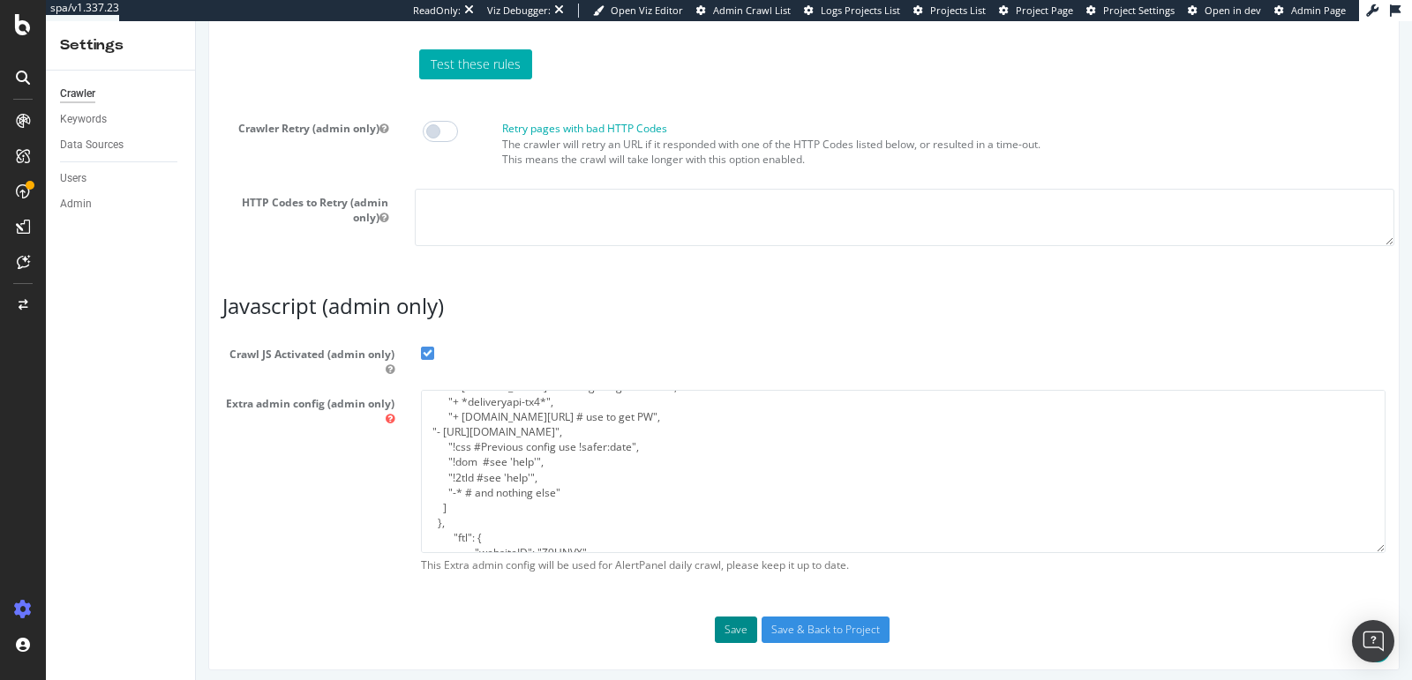
click at [721, 619] on button "Save" at bounding box center [736, 630] width 42 height 26
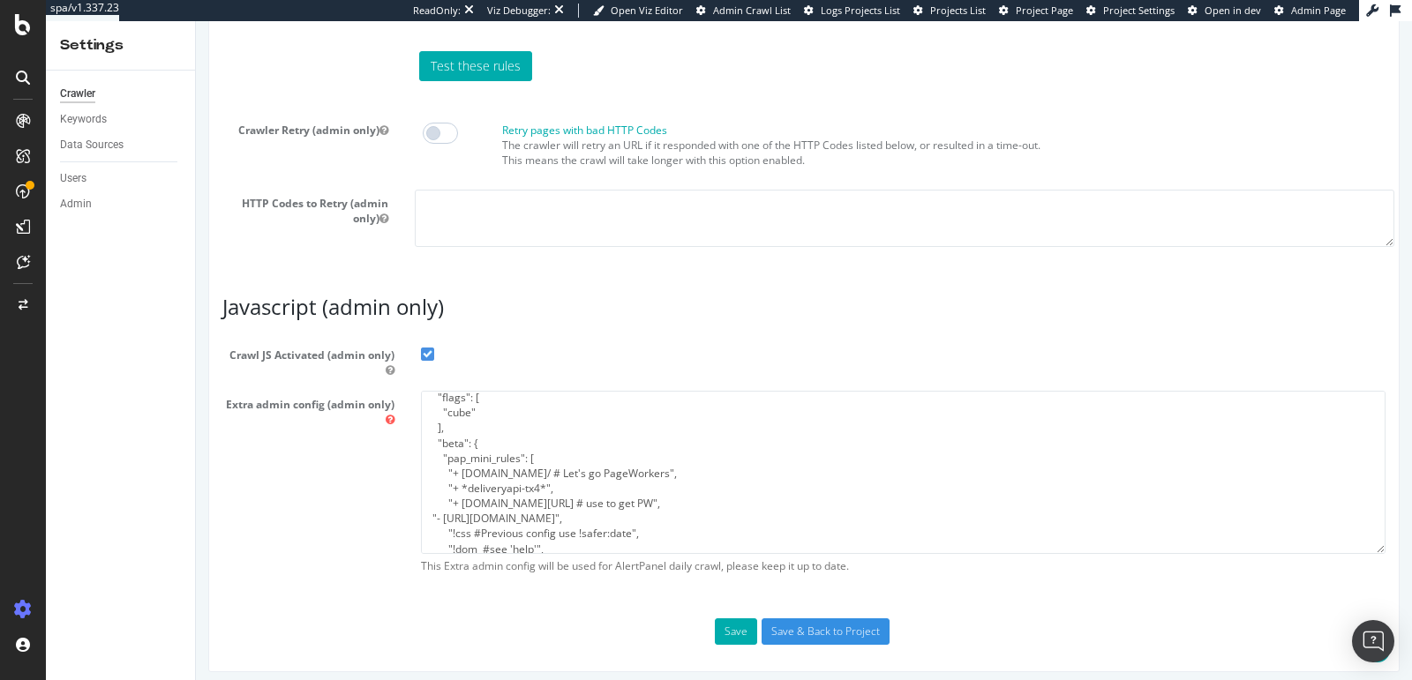
scroll to position [26, 0]
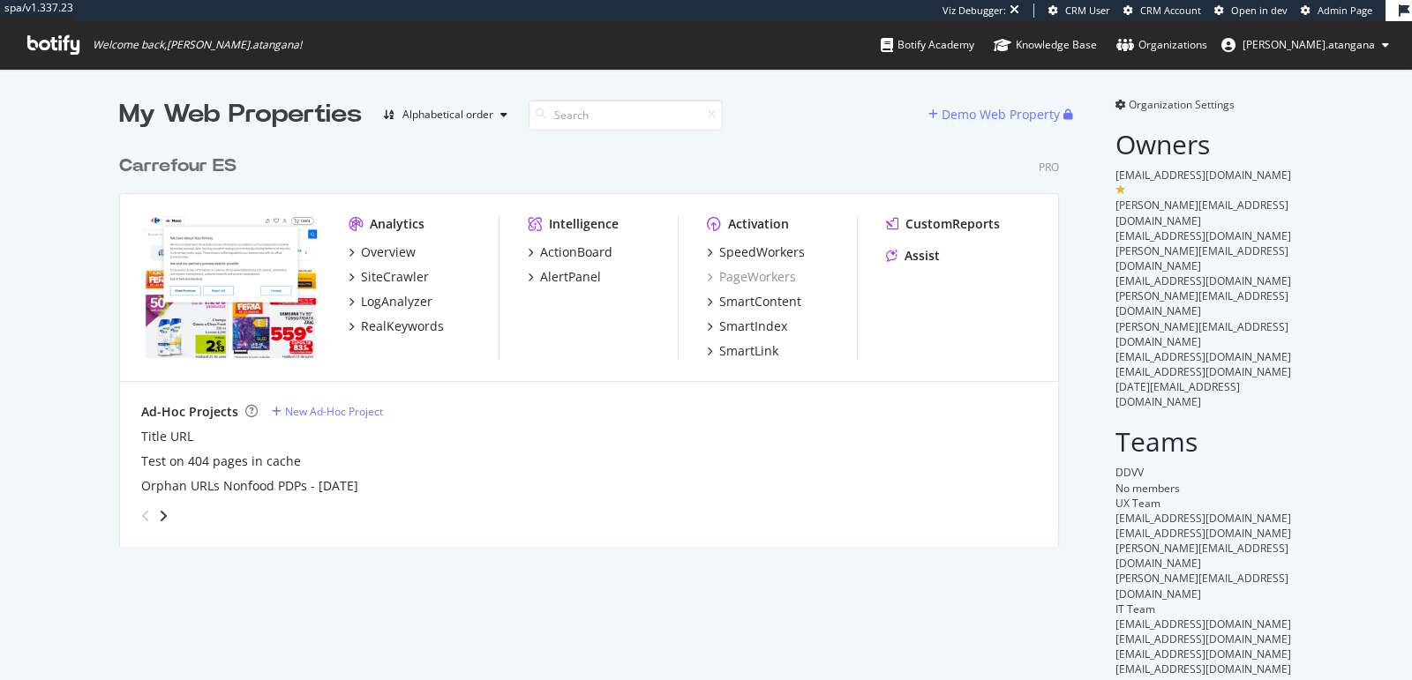
scroll to position [400, 939]
click at [746, 259] on div "SpeedWorkers" at bounding box center [762, 253] width 86 height 18
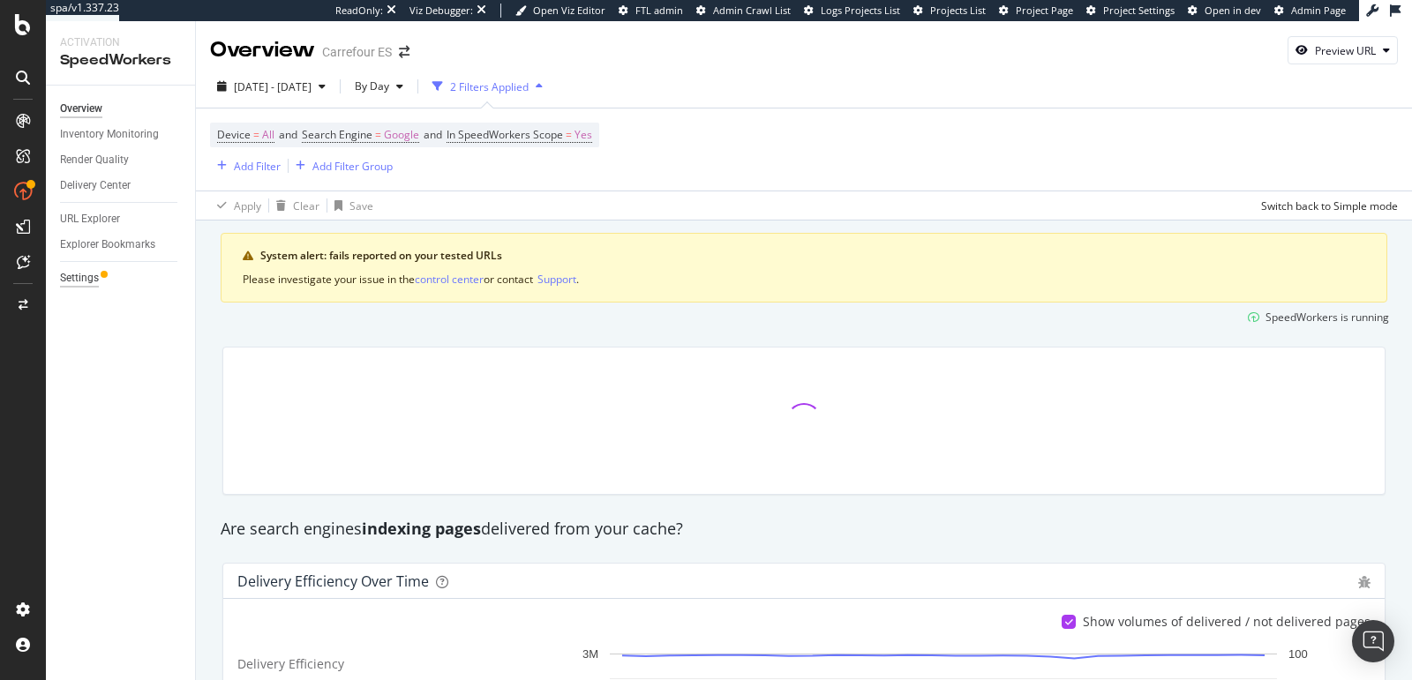
click at [86, 277] on div "Settings" at bounding box center [79, 278] width 39 height 19
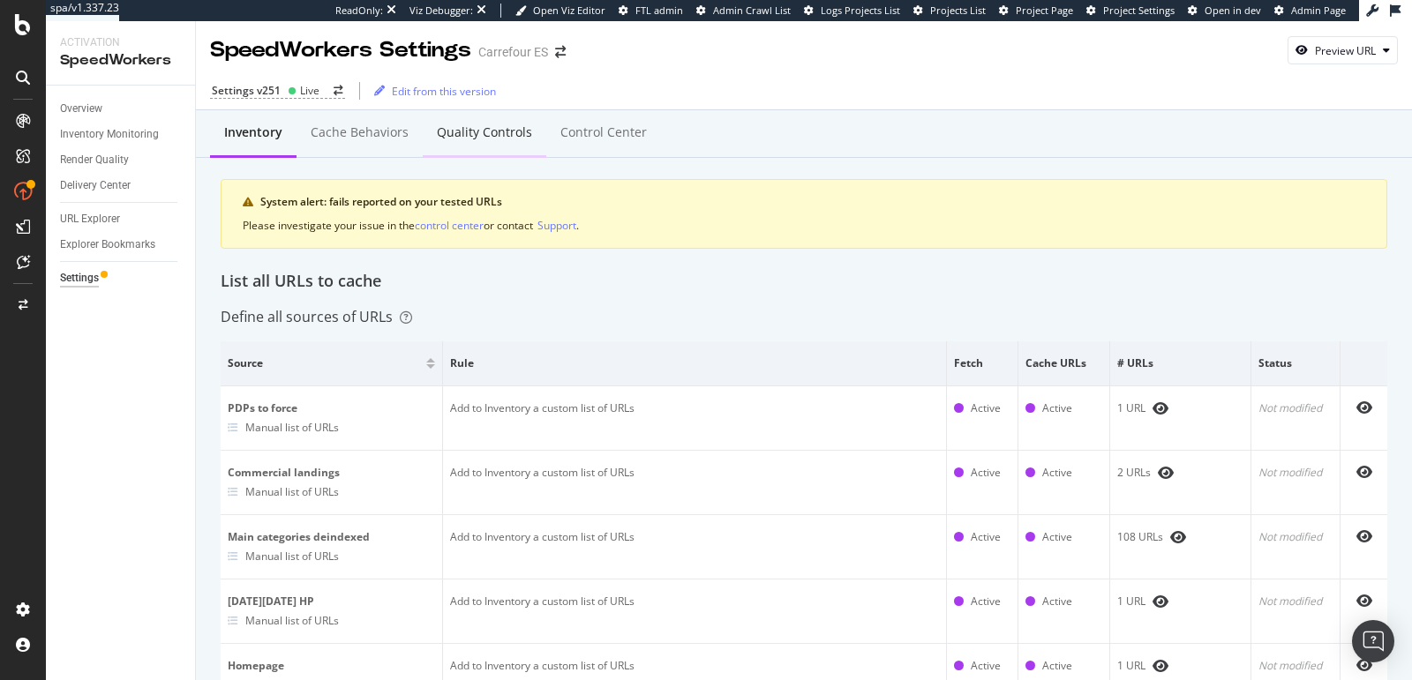
click at [518, 135] on div "Quality Controls" at bounding box center [484, 133] width 95 height 18
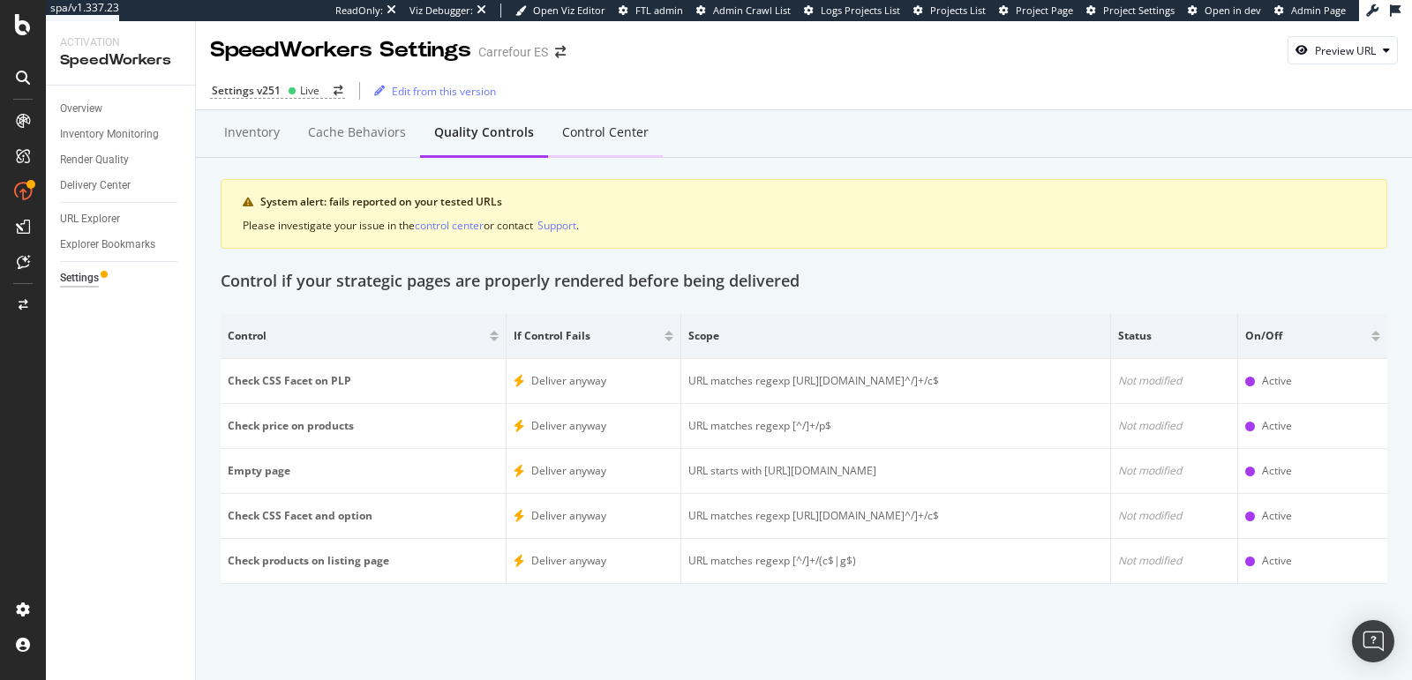
click at [606, 137] on div "Control Center" at bounding box center [605, 133] width 86 height 18
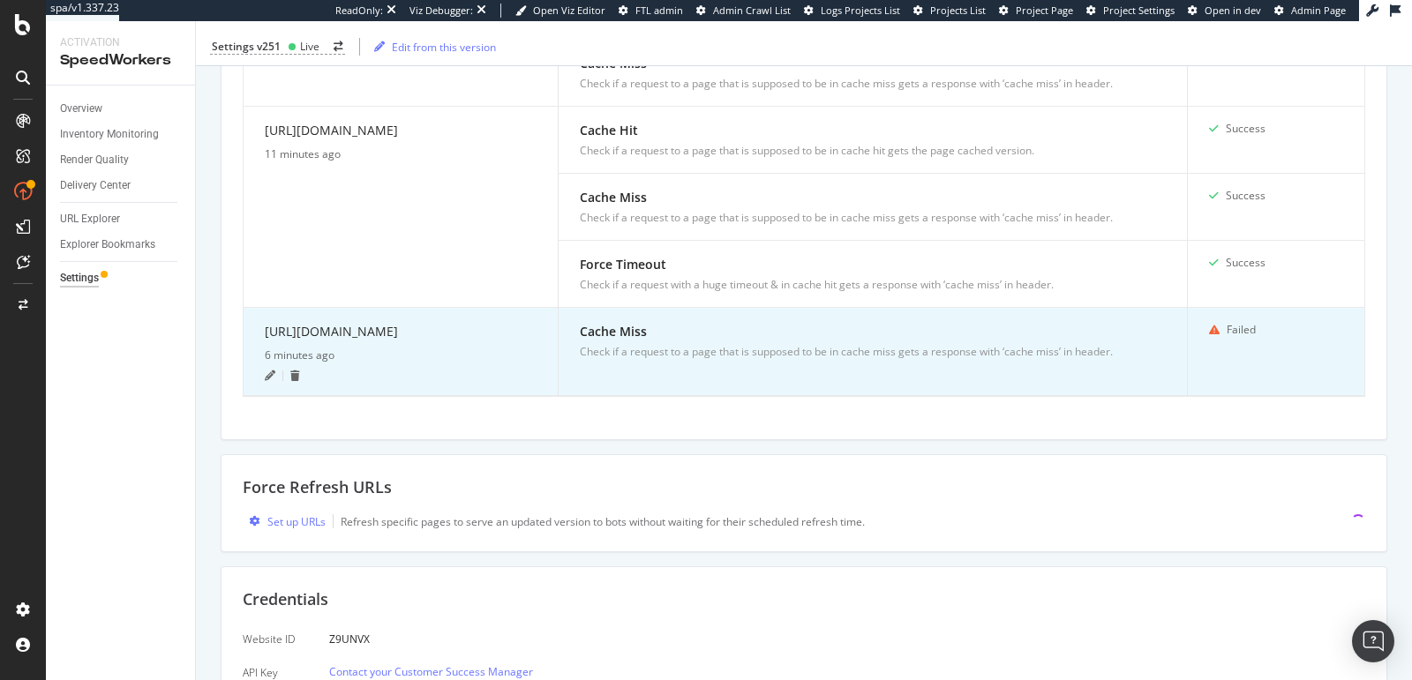
scroll to position [936, 0]
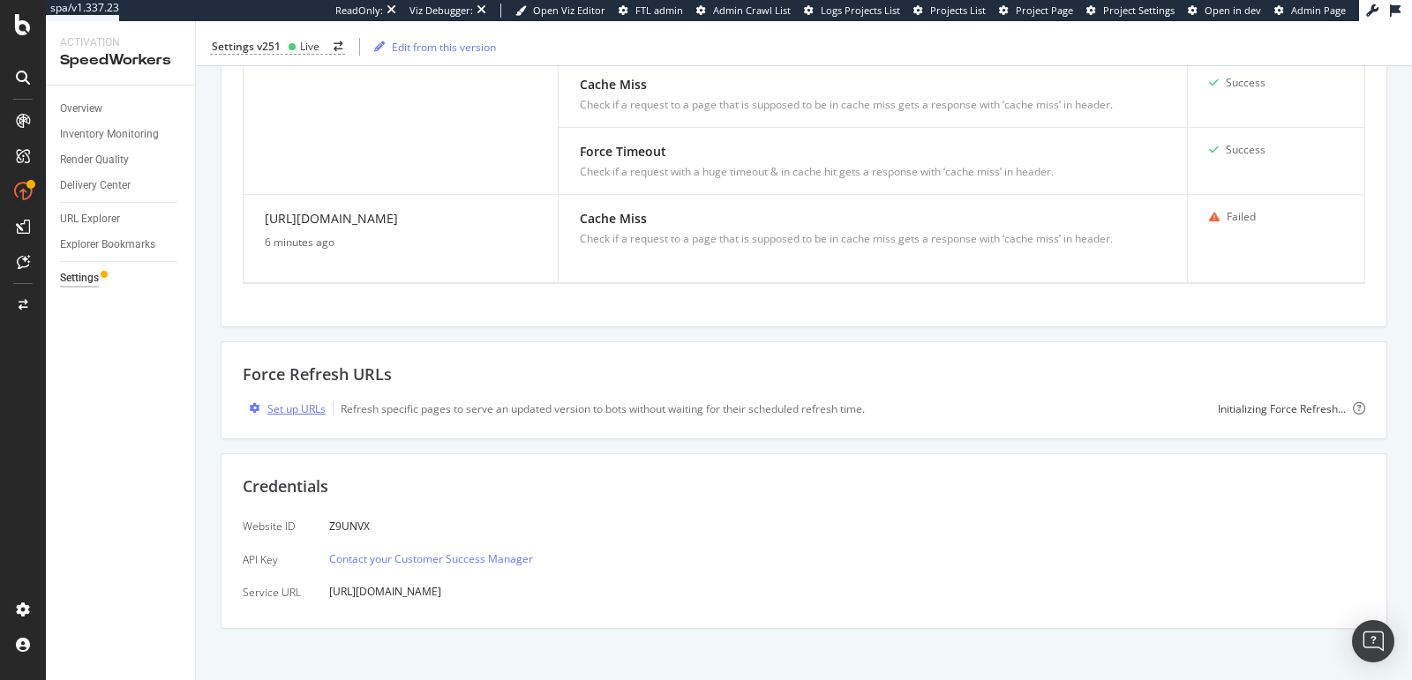
click at [309, 402] on div "Set up URLs" at bounding box center [296, 408] width 58 height 15
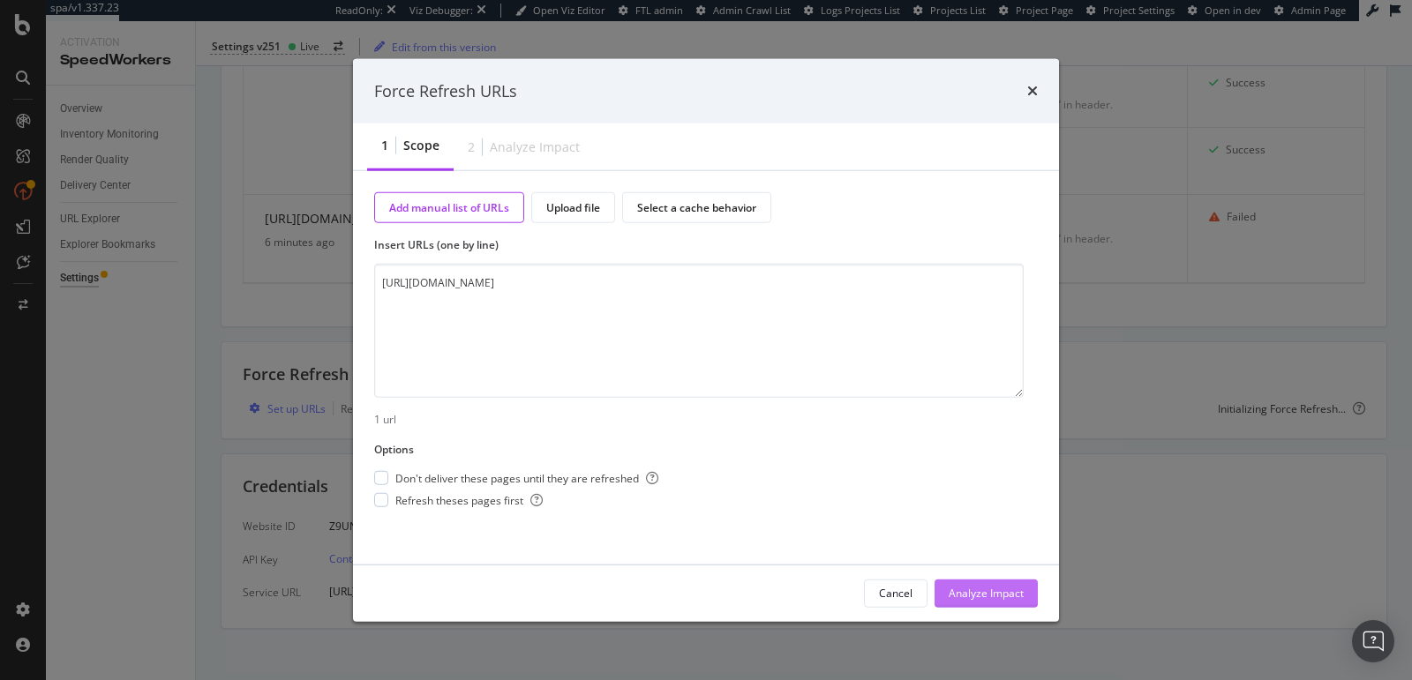
type textarea "[URL][DOMAIN_NAME]"
click at [967, 586] on div "Analyze Impact" at bounding box center [985, 593] width 75 height 15
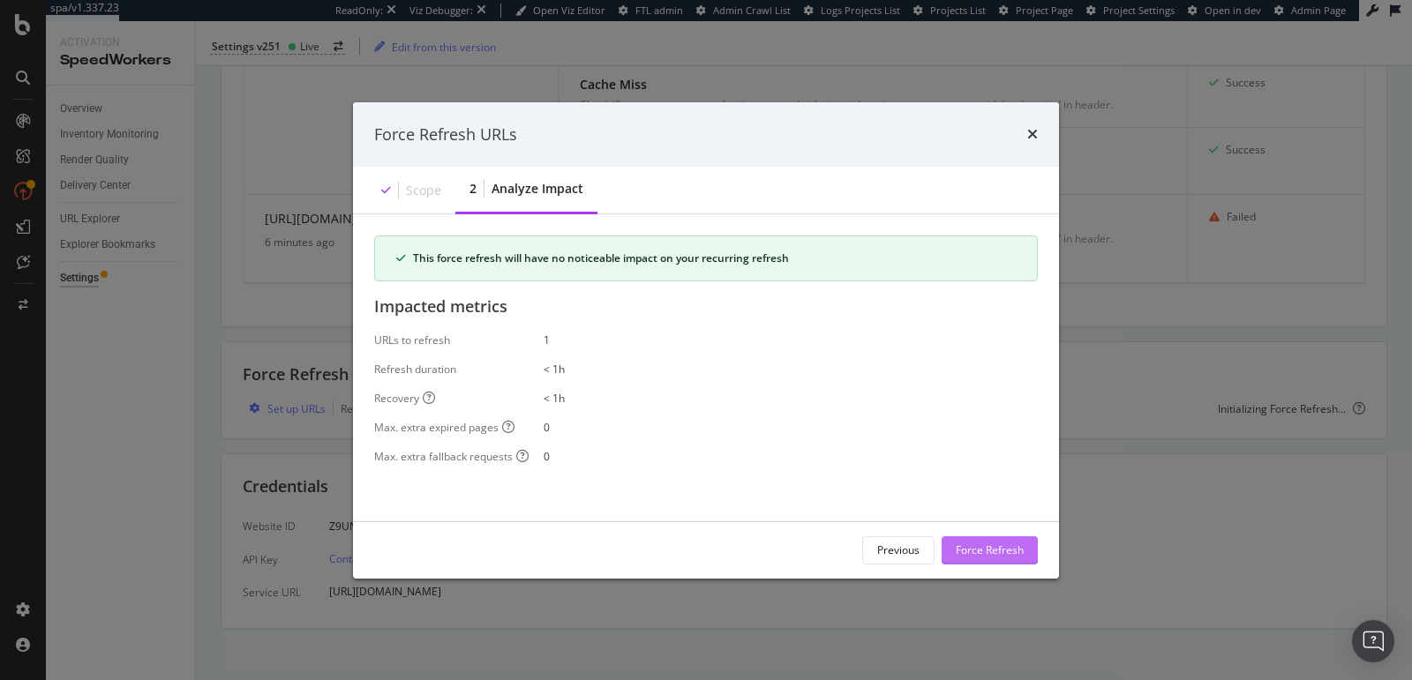
click at [983, 551] on div "Force Refresh" at bounding box center [990, 550] width 68 height 15
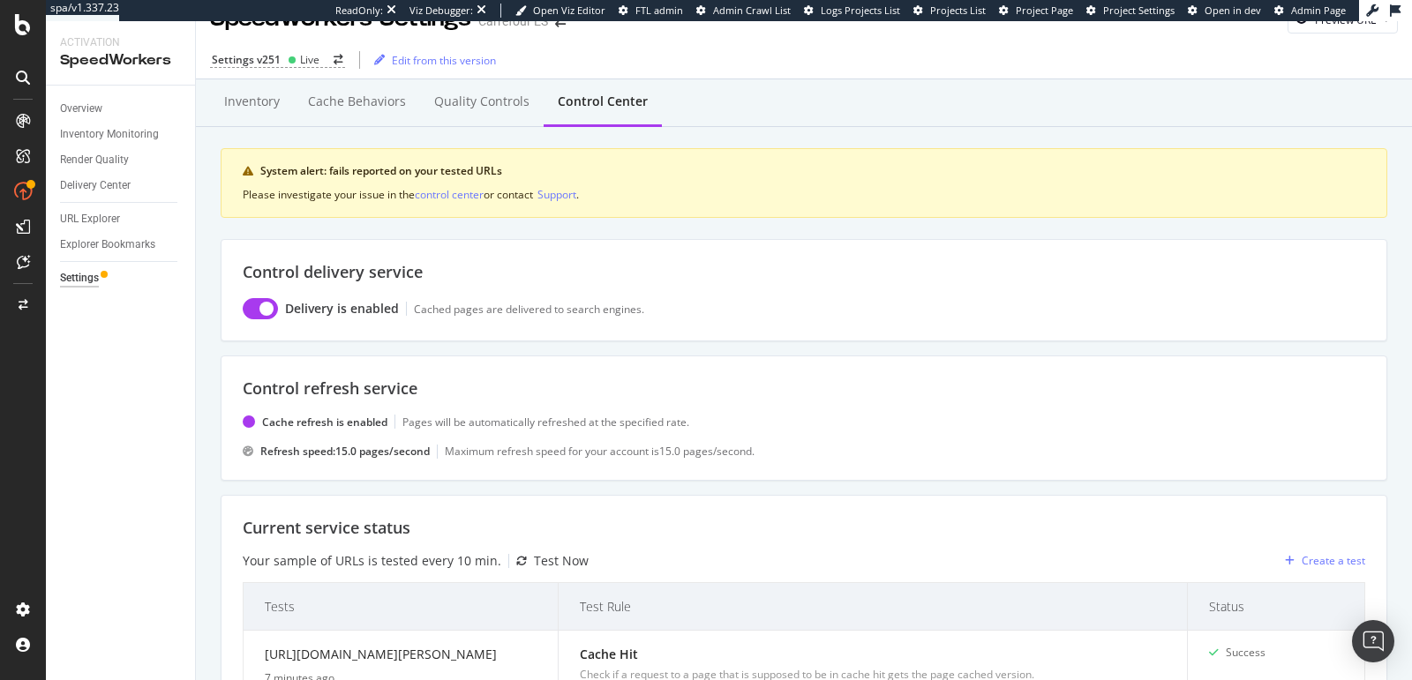
scroll to position [29, 0]
click at [281, 99] on div "Inventory" at bounding box center [252, 104] width 84 height 49
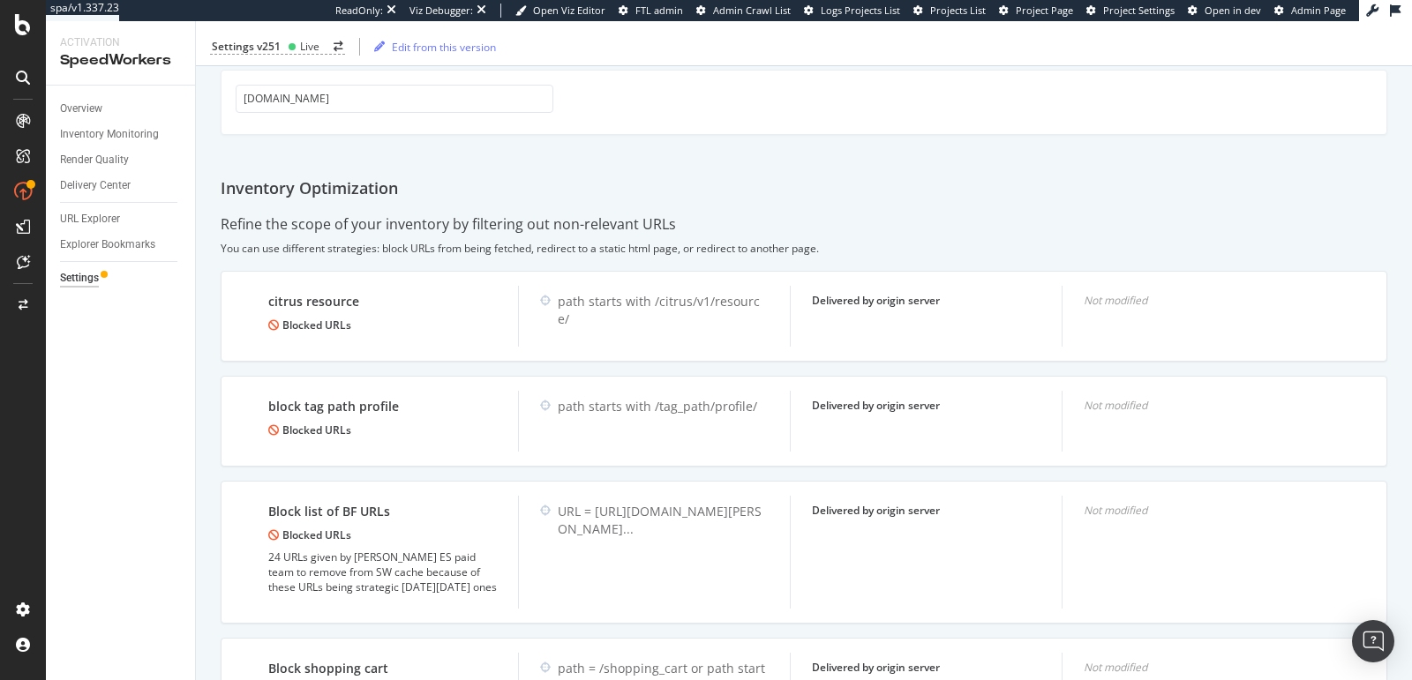
scroll to position [1506, 0]
